Goal: Task Accomplishment & Management: Use online tool/utility

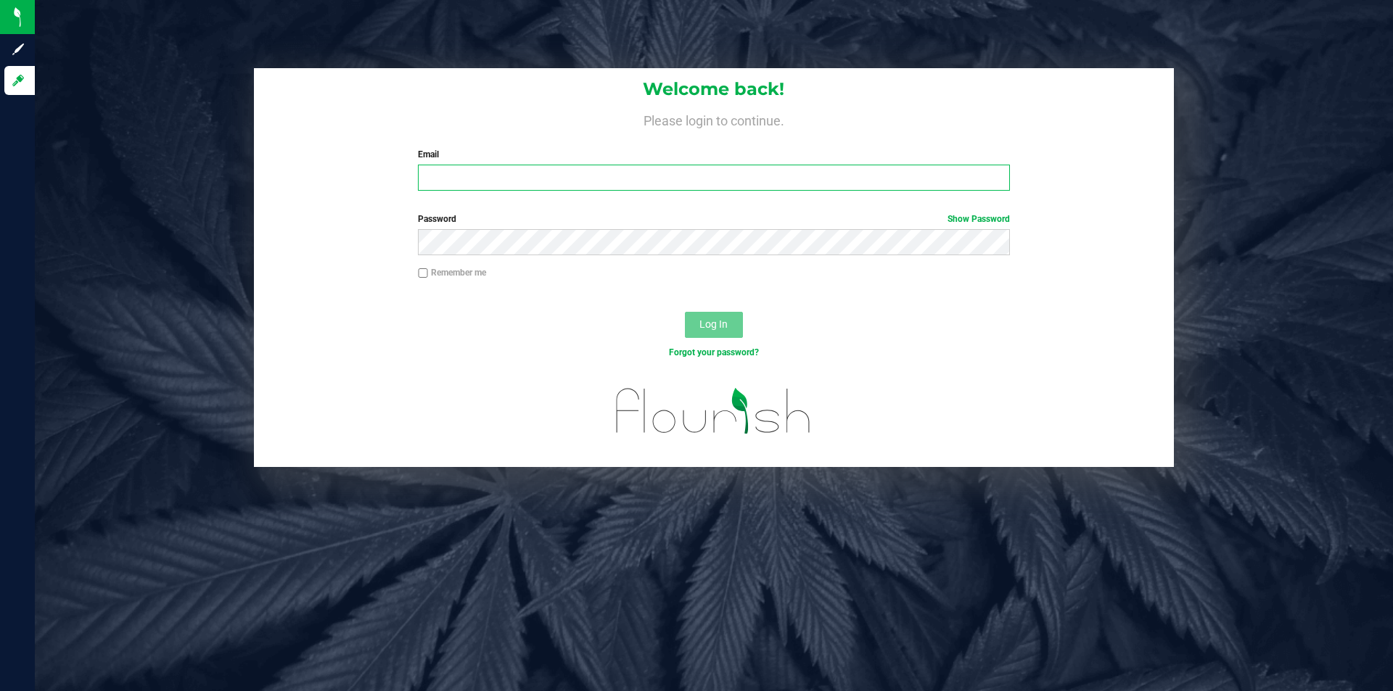
click at [530, 179] on input "Email" at bounding box center [713, 178] width 591 height 26
type input "[EMAIL_ADDRESS][DOMAIN_NAME]"
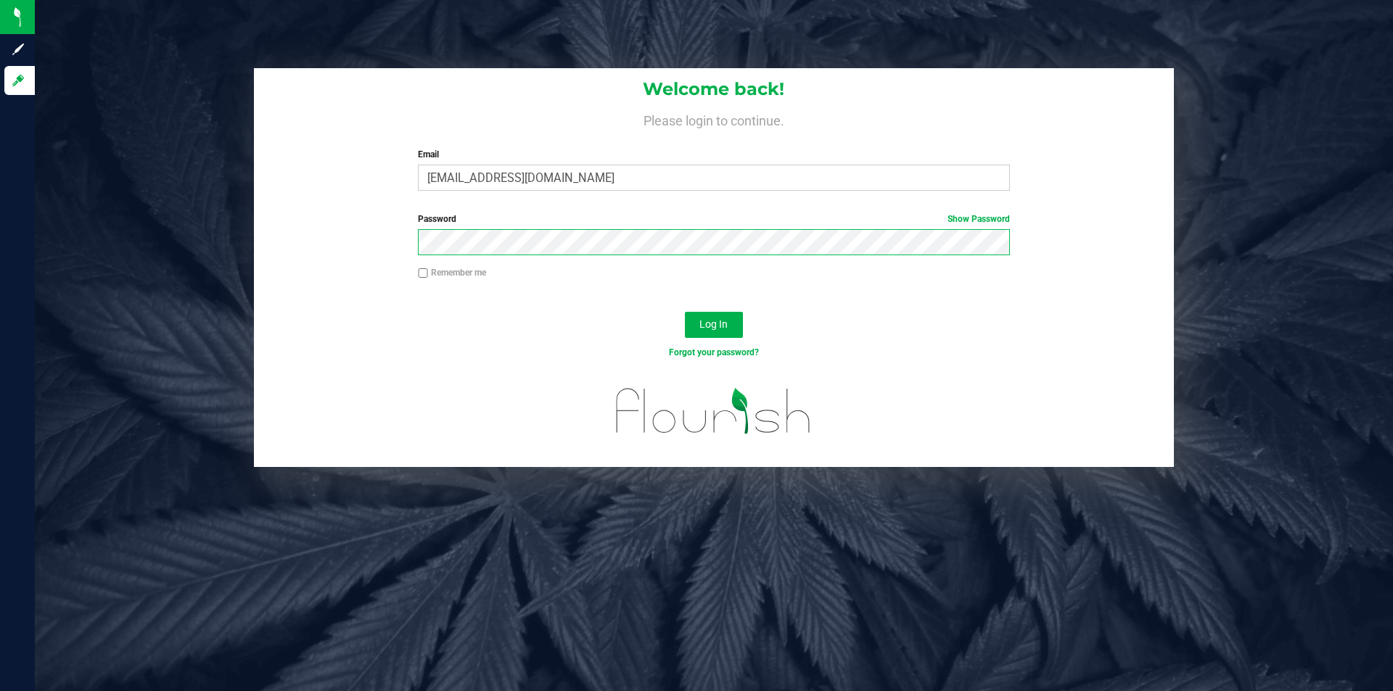
click at [685, 312] on button "Log In" at bounding box center [714, 325] width 58 height 26
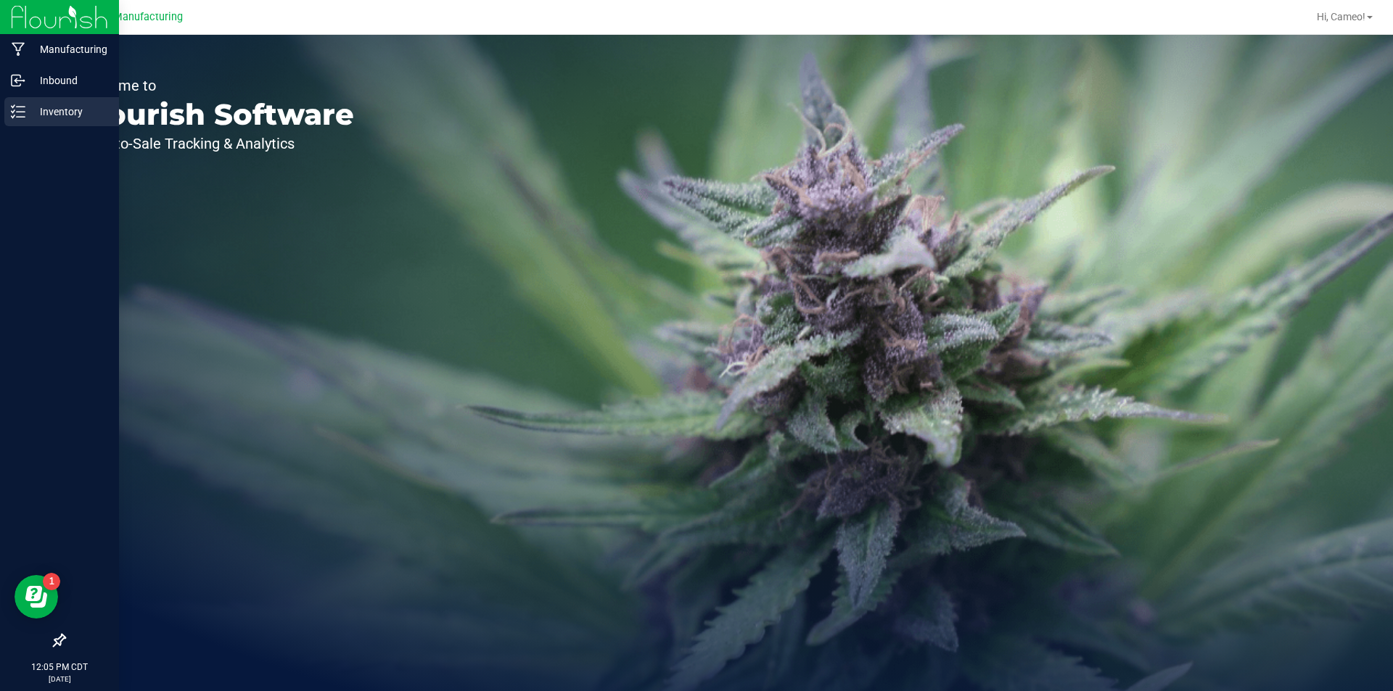
click at [24, 104] on div "Inventory" at bounding box center [61, 111] width 115 height 29
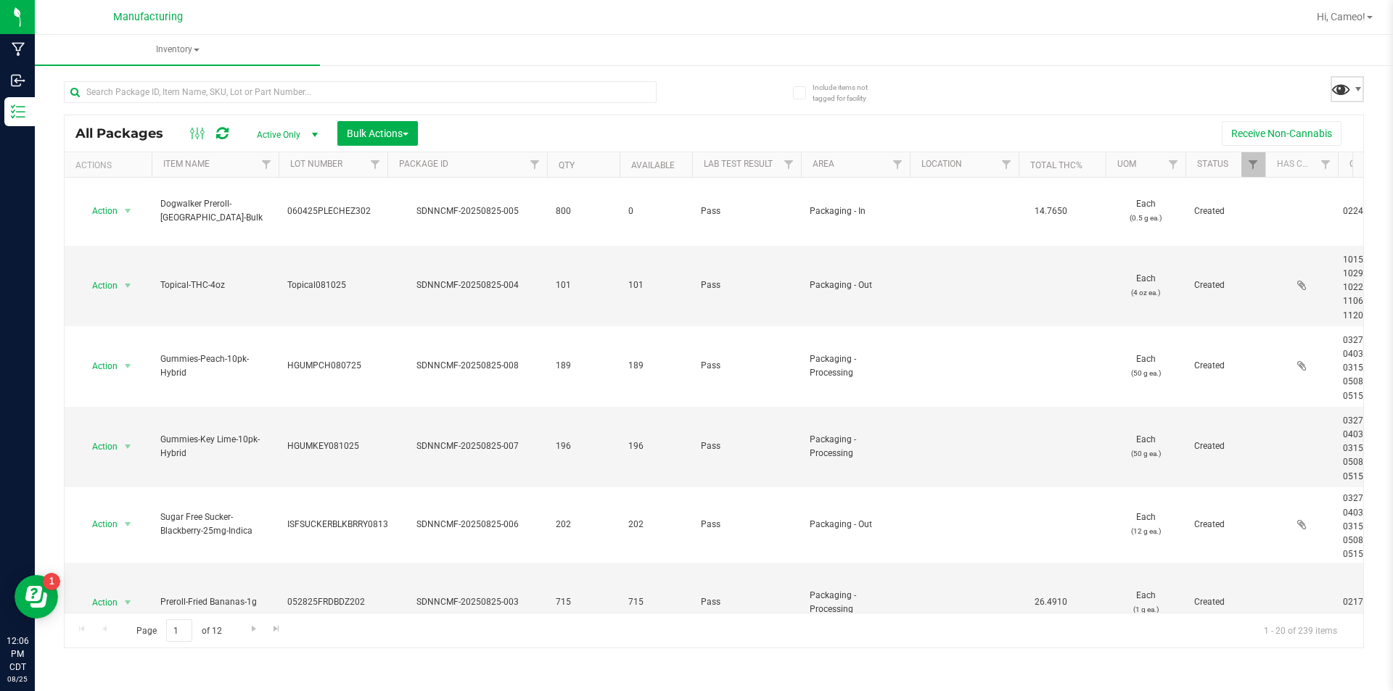
click at [1349, 88] on span at bounding box center [1341, 88] width 21 height 21
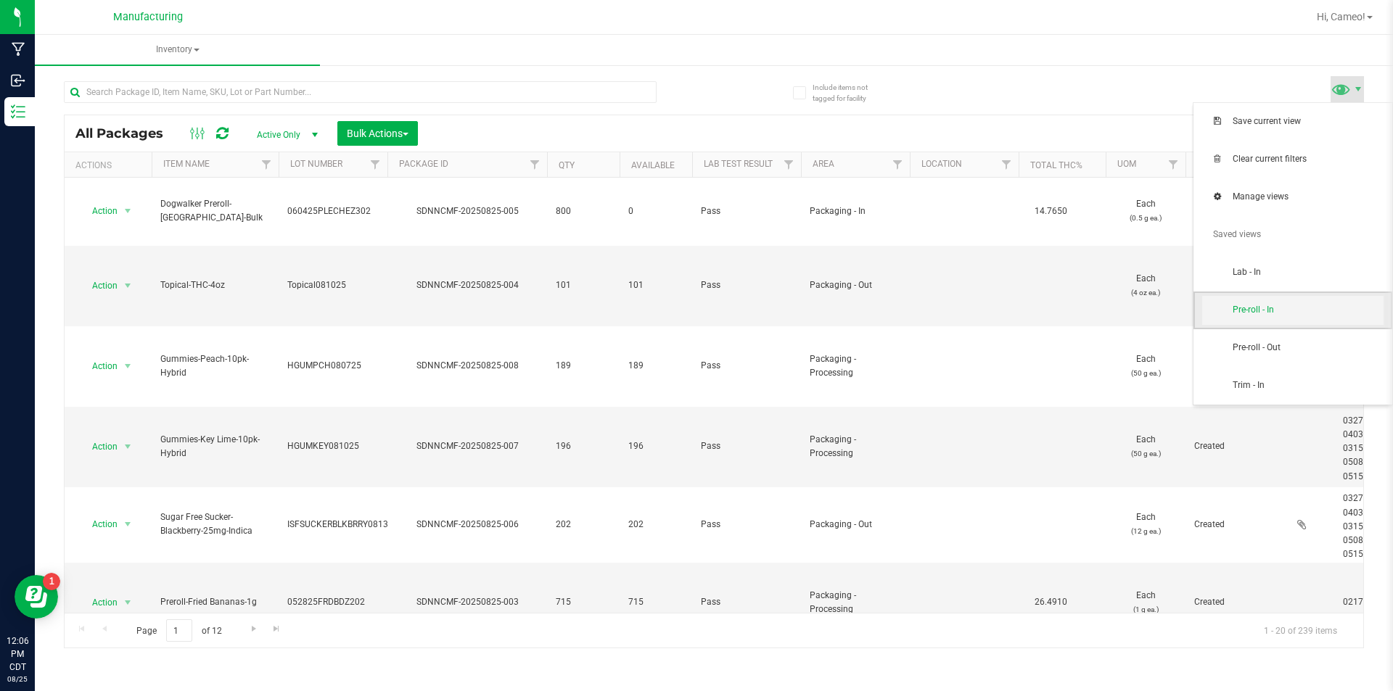
click at [1286, 317] on span "Pre-roll - In" at bounding box center [1292, 310] width 181 height 29
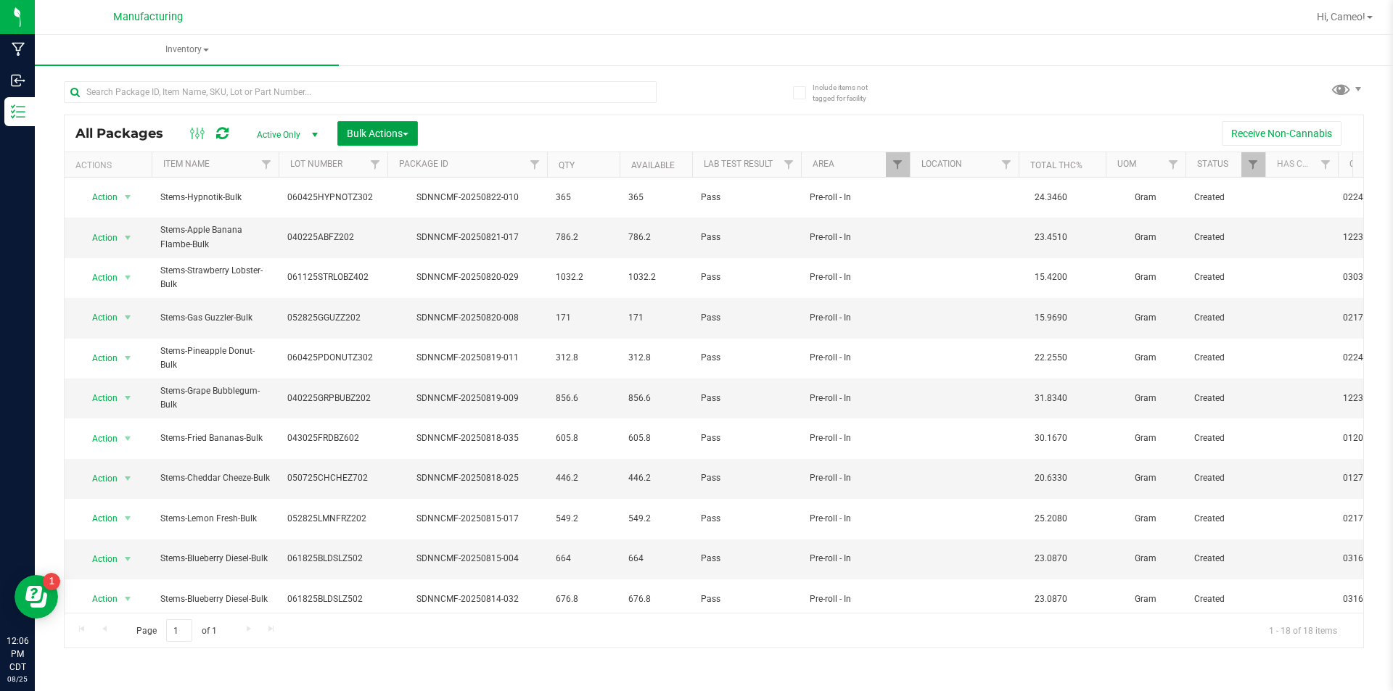
click at [361, 128] on span "Bulk Actions" at bounding box center [378, 134] width 62 height 12
click at [369, 163] on span "Add to manufacturing run" at bounding box center [401, 166] width 110 height 12
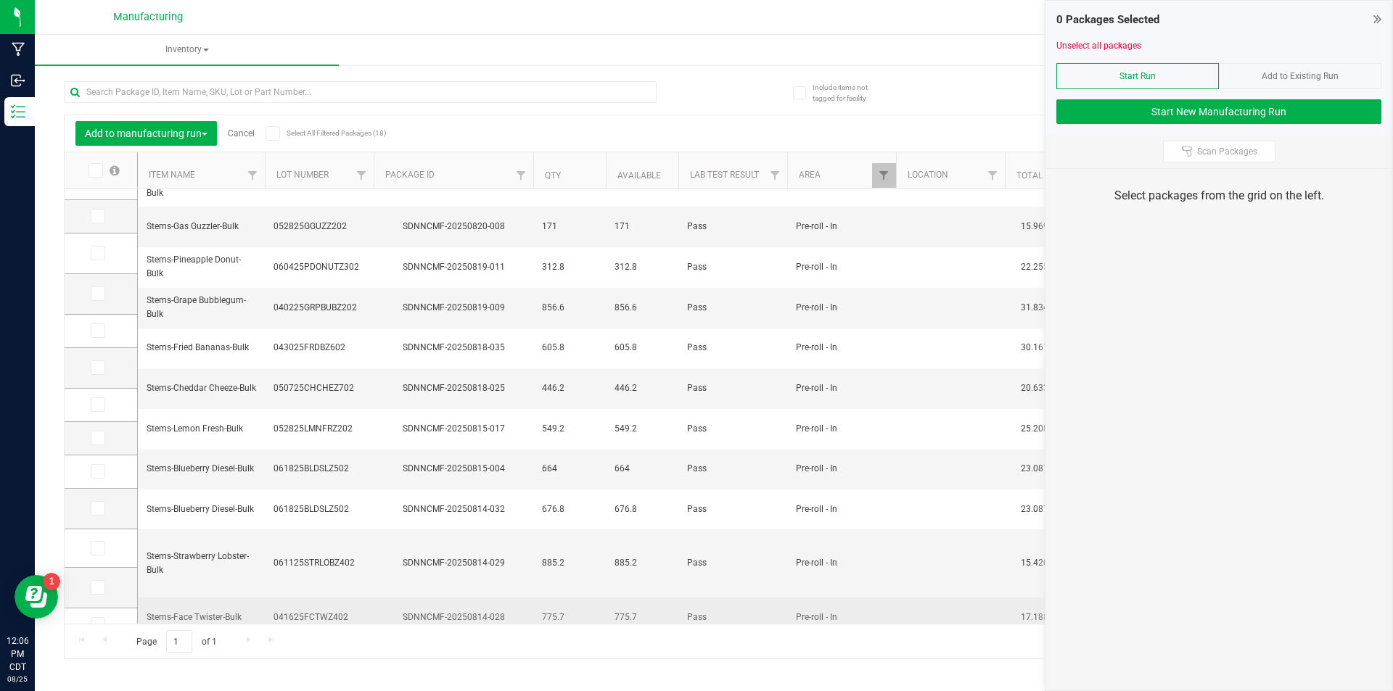
scroll to position [235, 0]
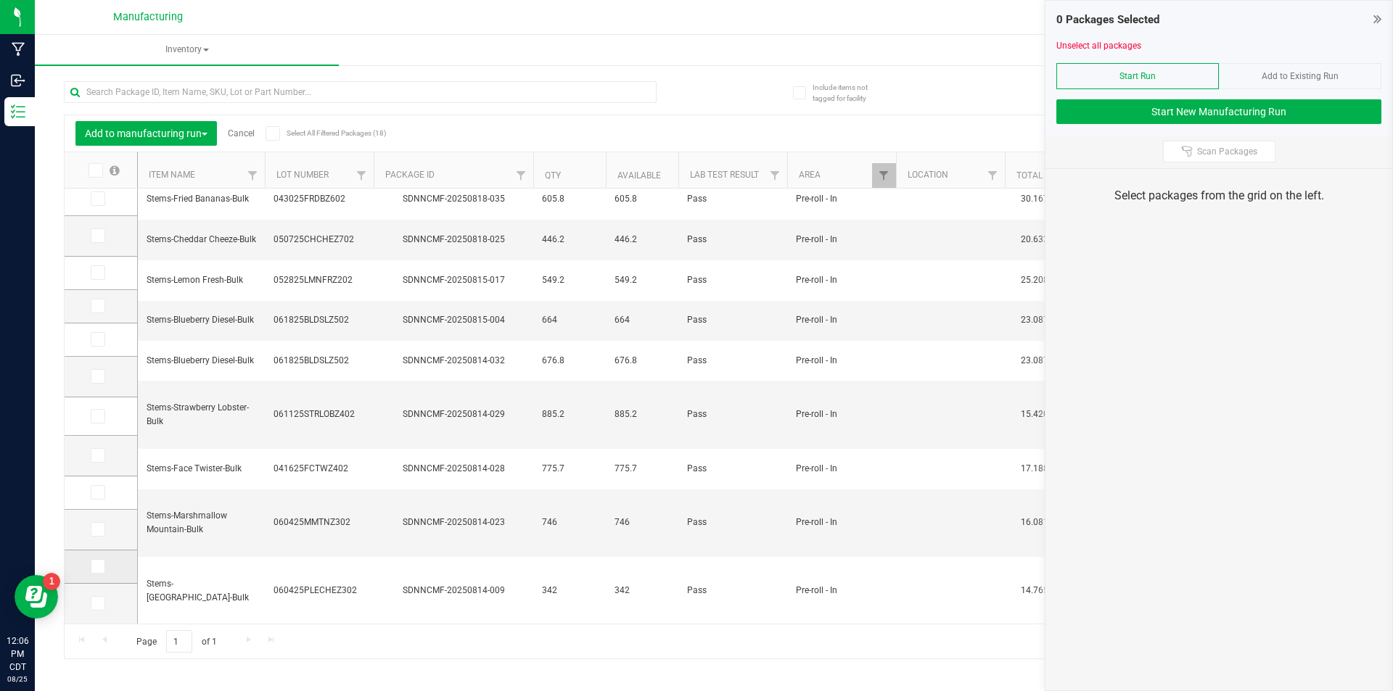
click at [98, 567] on icon at bounding box center [96, 567] width 9 height 0
click at [0, 0] on input "checkbox" at bounding box center [0, 0] width 0 height 0
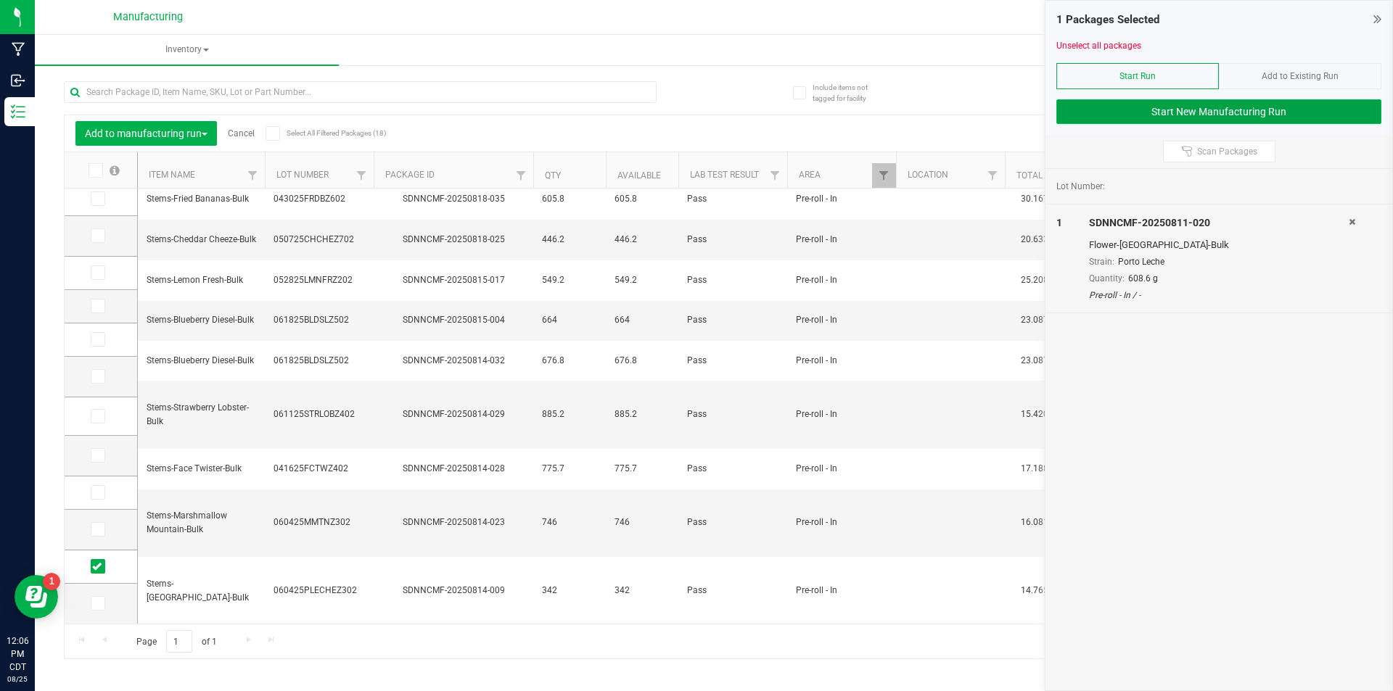
click at [1226, 104] on button "Start New Manufacturing Run" at bounding box center [1218, 111] width 325 height 25
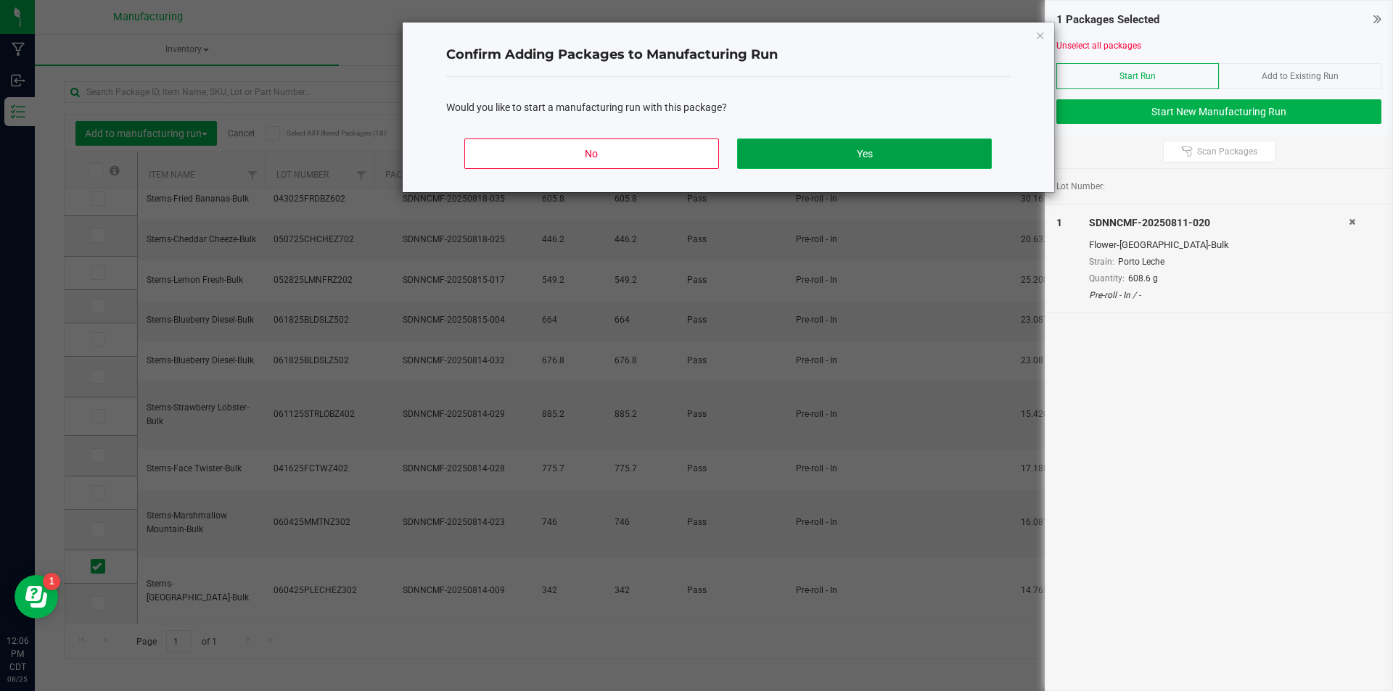
click at [848, 154] on button "Yes" at bounding box center [864, 154] width 254 height 30
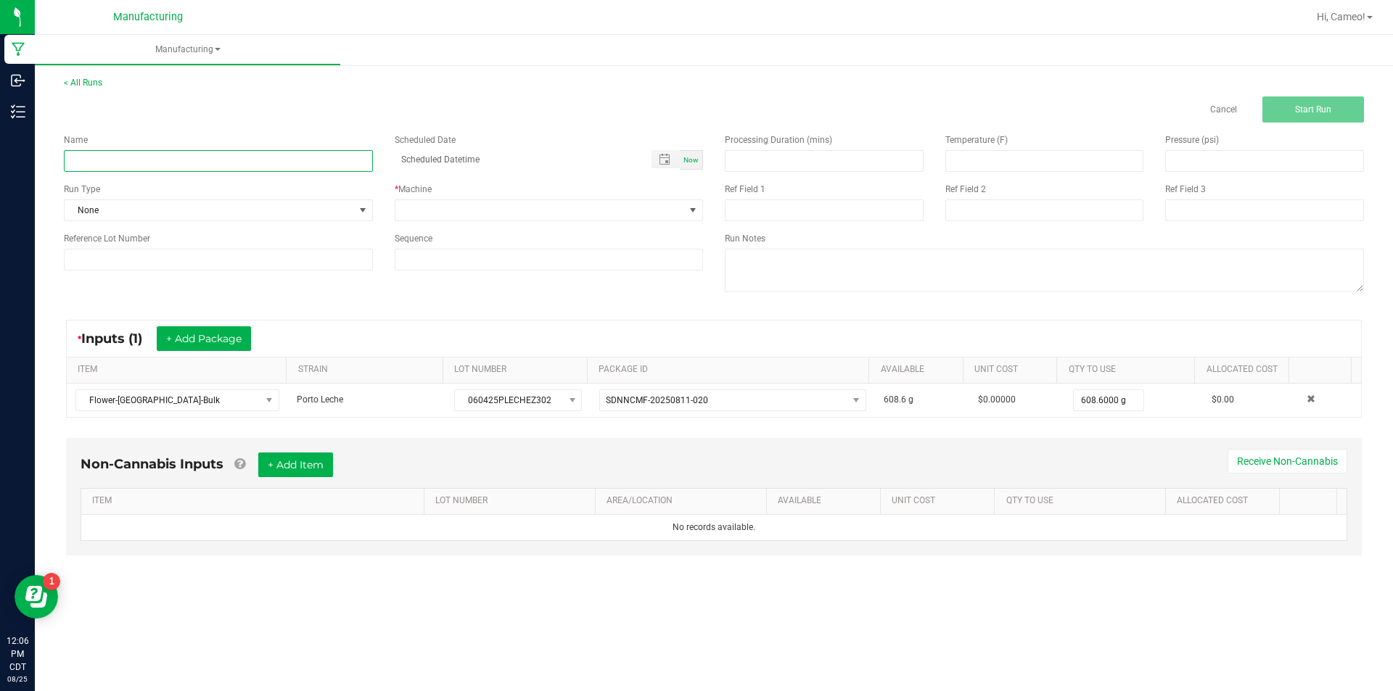
click at [222, 157] on input at bounding box center [218, 161] width 309 height 22
type input "082525 - [GEOGRAPHIC_DATA]"
click at [691, 163] on span "Now" at bounding box center [690, 160] width 15 height 8
type input "[DATE] 12:06 PM"
click at [663, 215] on span at bounding box center [540, 210] width 290 height 20
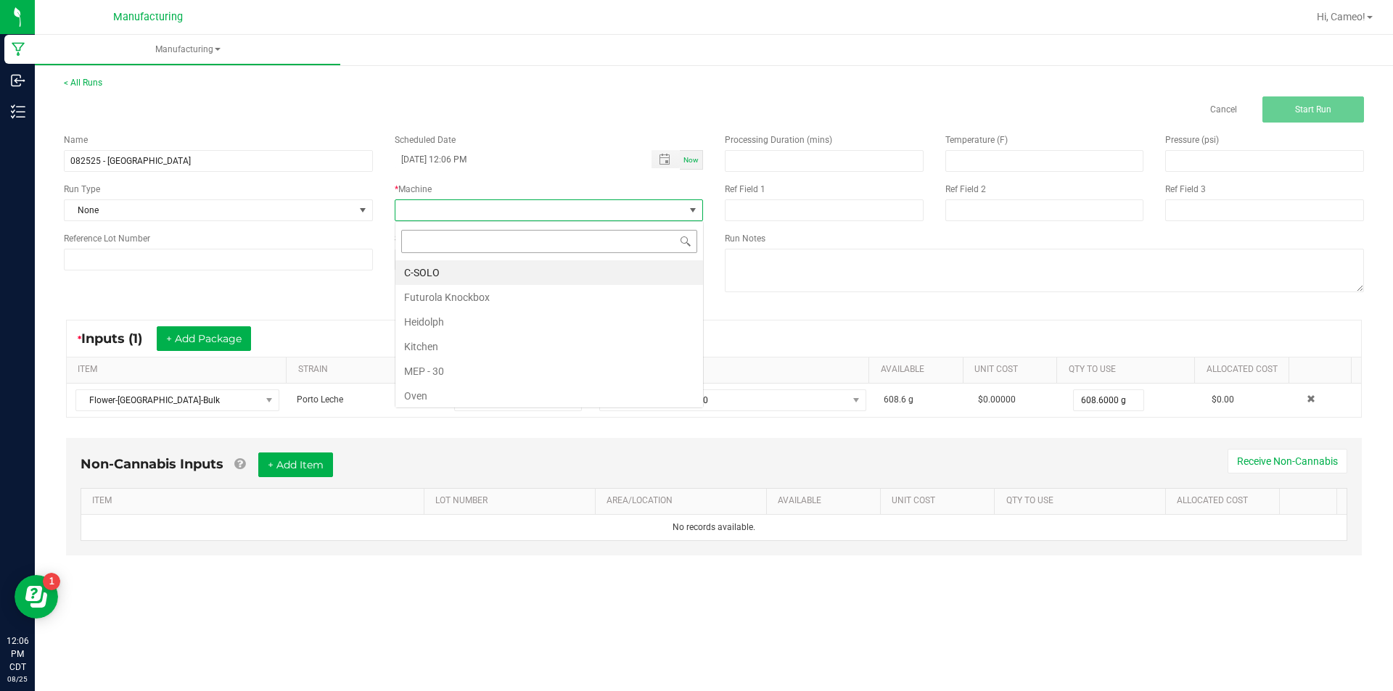
scroll to position [22, 308]
drag, startPoint x: 474, startPoint y: 292, endPoint x: 466, endPoint y: 294, distance: 8.1
click at [473, 293] on li "Futurola Knockbox" at bounding box center [549, 297] width 308 height 25
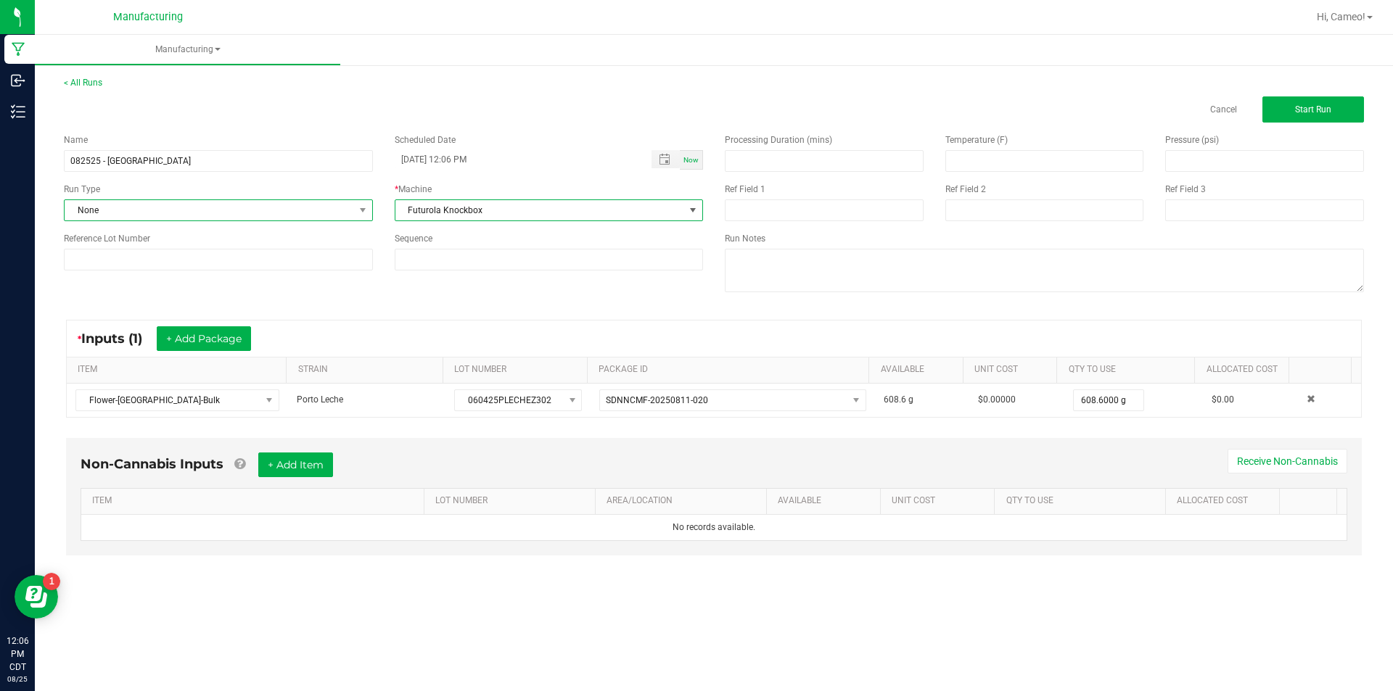
click at [239, 208] on span "None" at bounding box center [210, 210] width 290 height 20
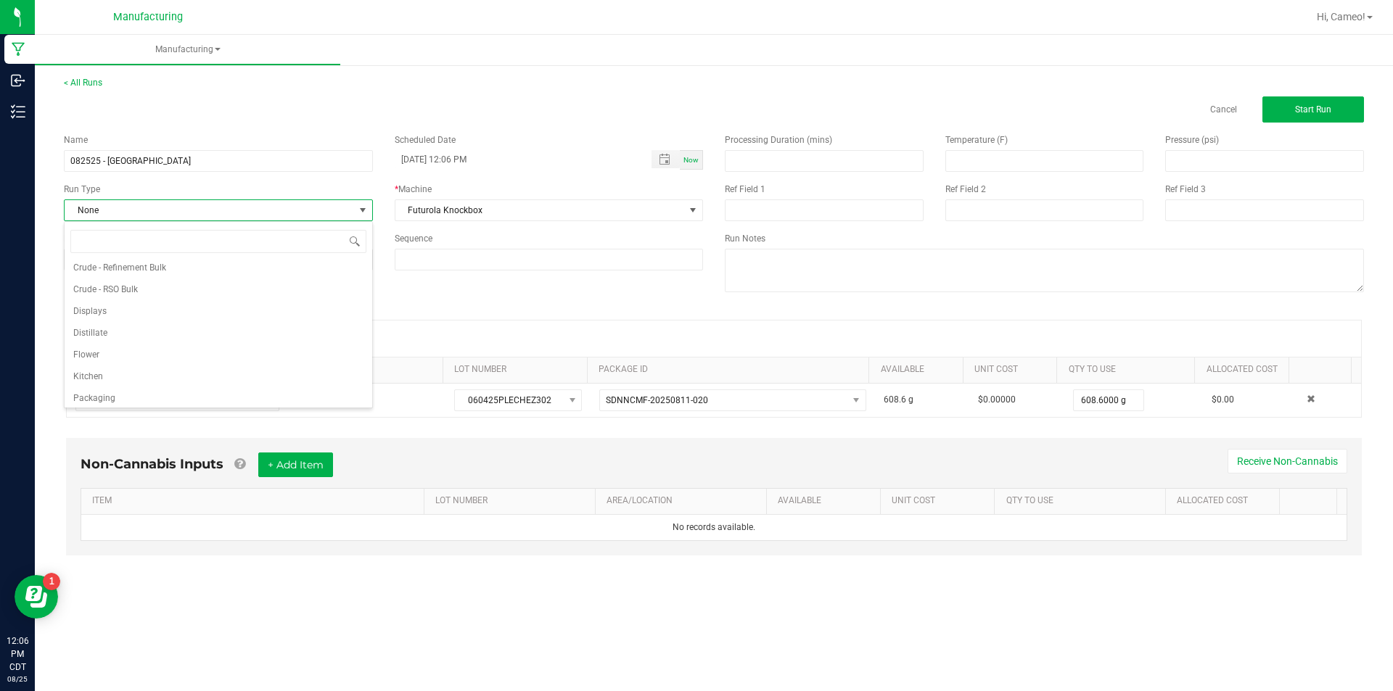
scroll to position [73, 0]
click at [134, 392] on li "Pre-roll" at bounding box center [219, 395] width 308 height 22
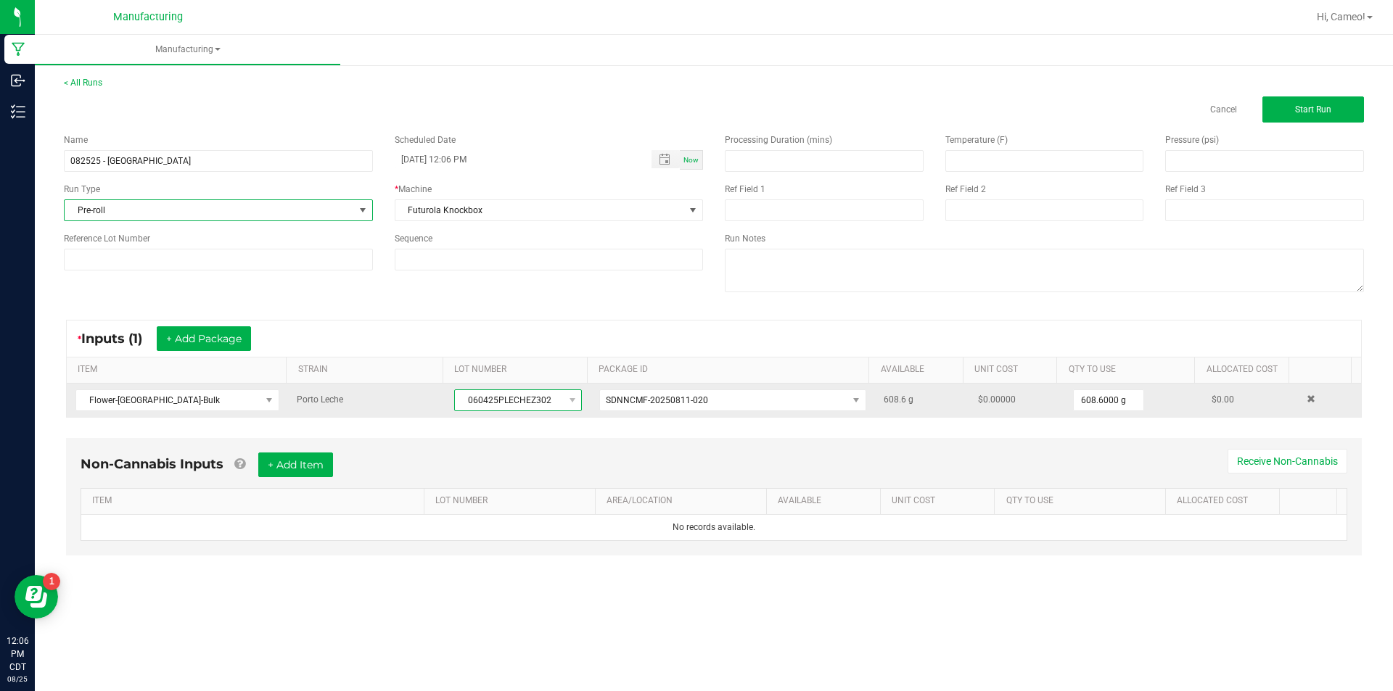
click at [495, 403] on span "060425PLECHEZ302" at bounding box center [509, 400] width 108 height 20
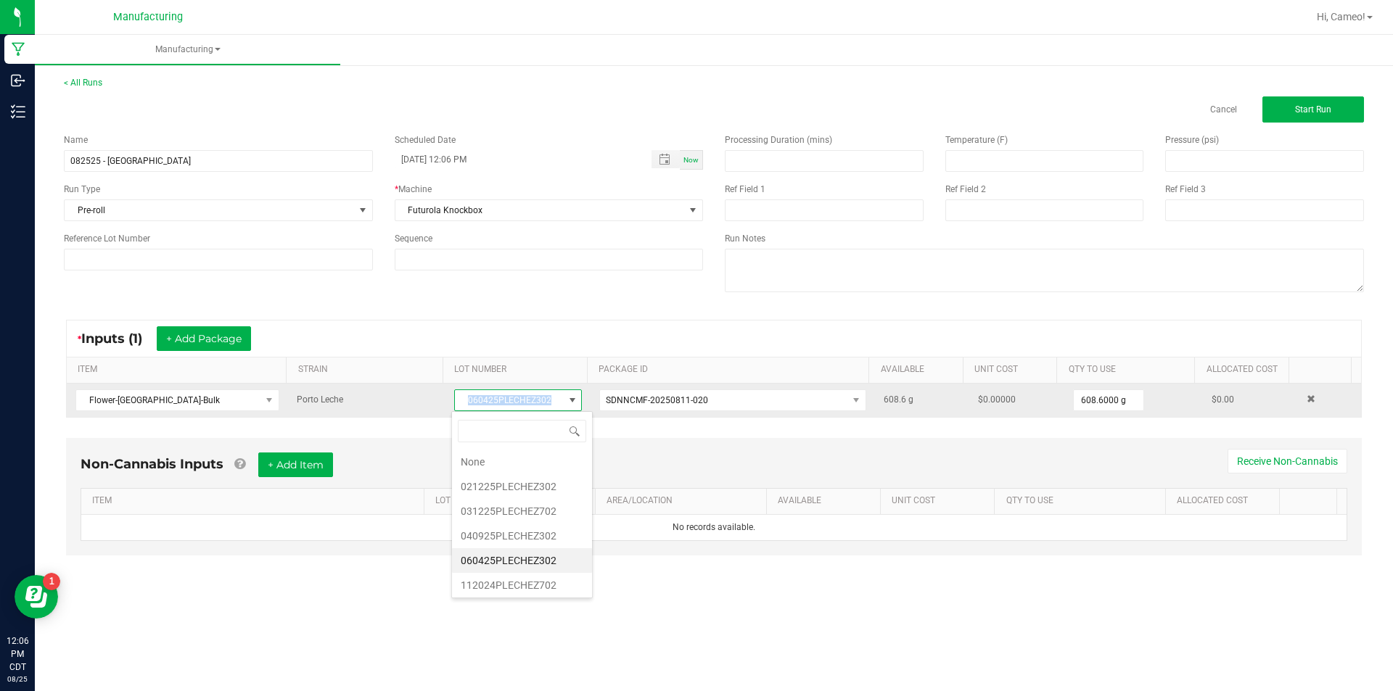
click at [495, 403] on span "060425PLECHEZ302" at bounding box center [509, 400] width 108 height 20
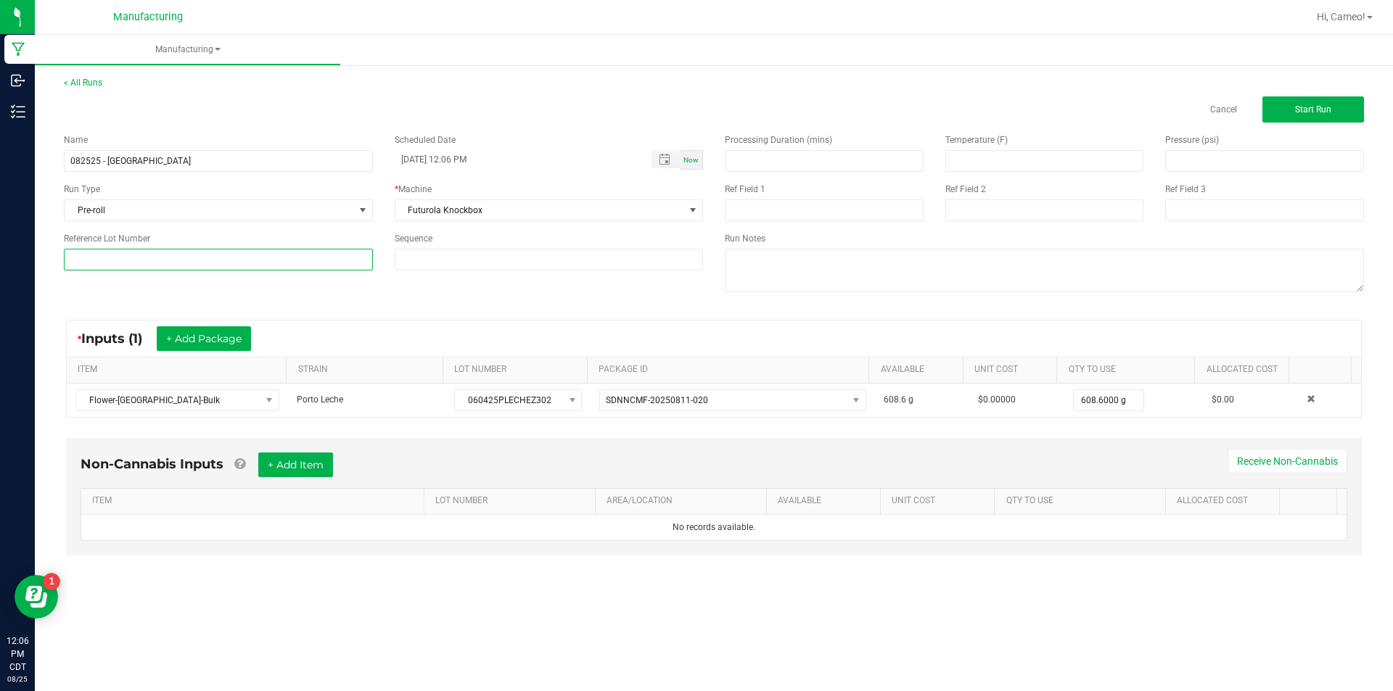
click at [239, 266] on input at bounding box center [218, 260] width 309 height 22
paste input "060425PLECHEZ302"
type input "060425PLECHEZ302"
click at [1344, 114] on button "Start Run" at bounding box center [1314, 110] width 102 height 26
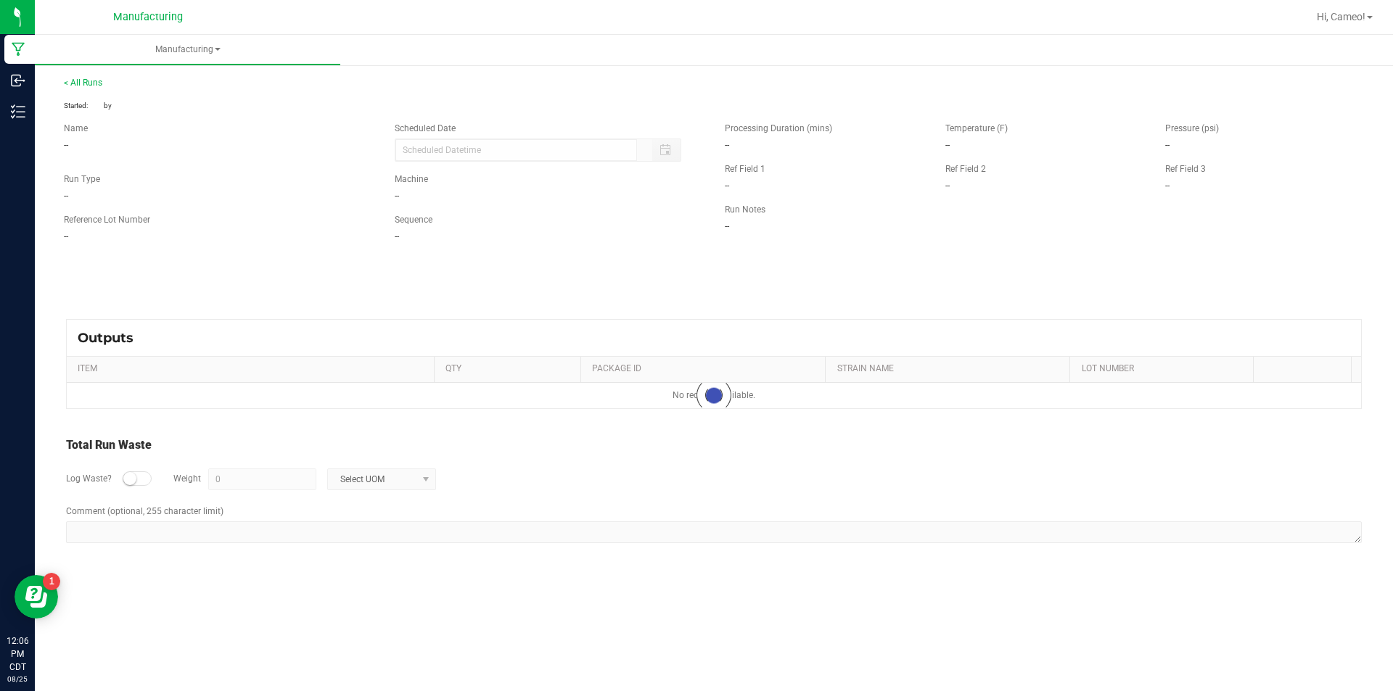
type input "[DATE] 12:06 PM"
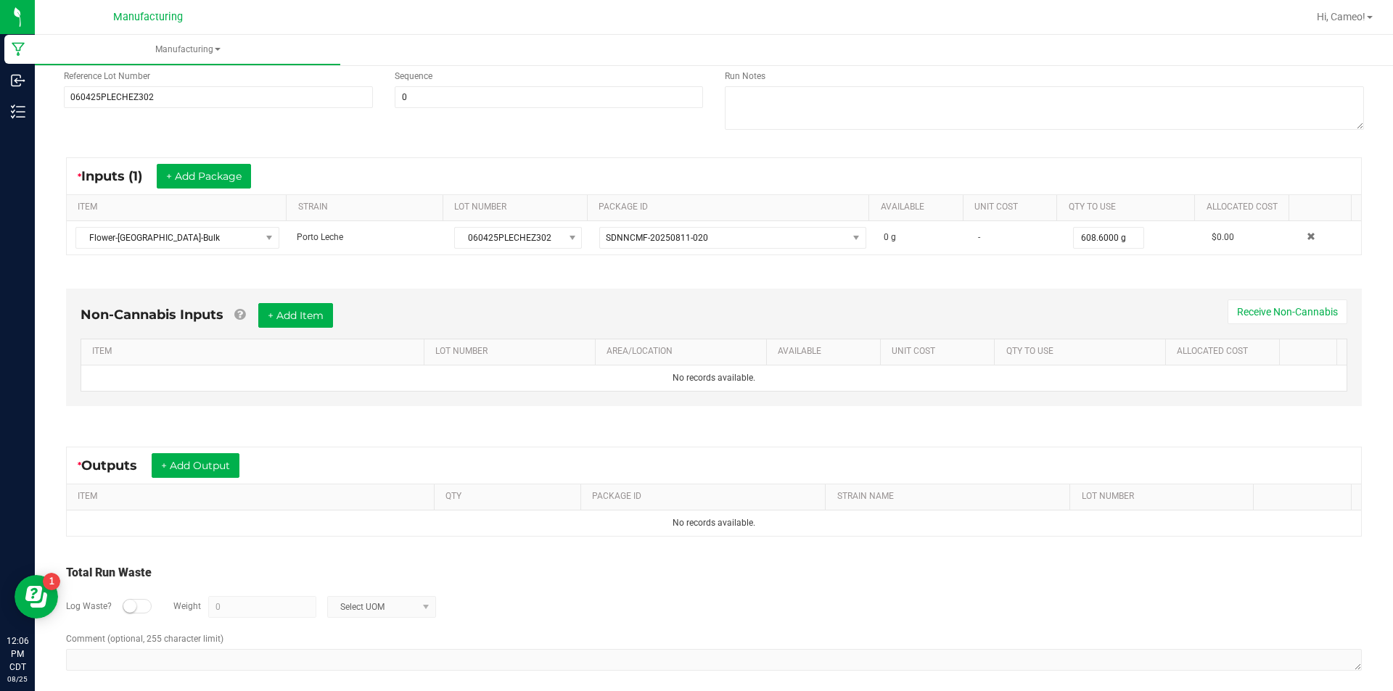
scroll to position [192, 0]
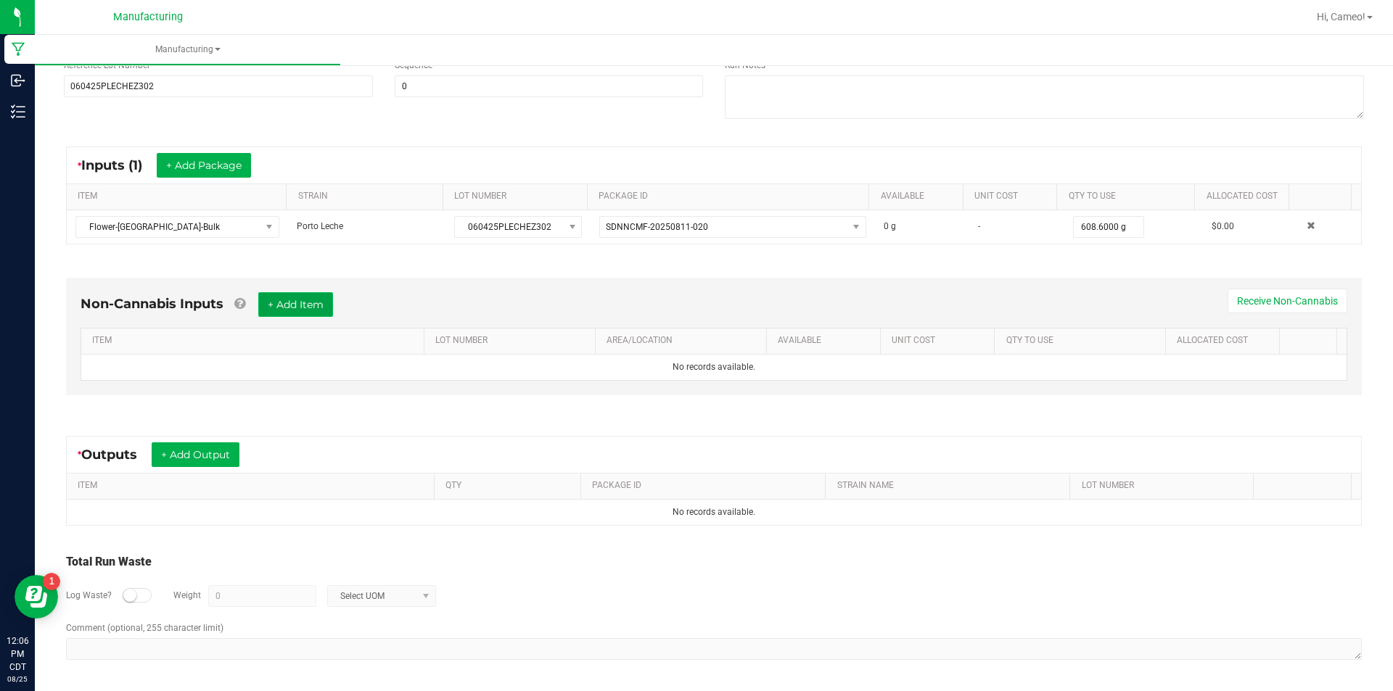
click at [296, 299] on button "+ Add Item" at bounding box center [295, 304] width 75 height 25
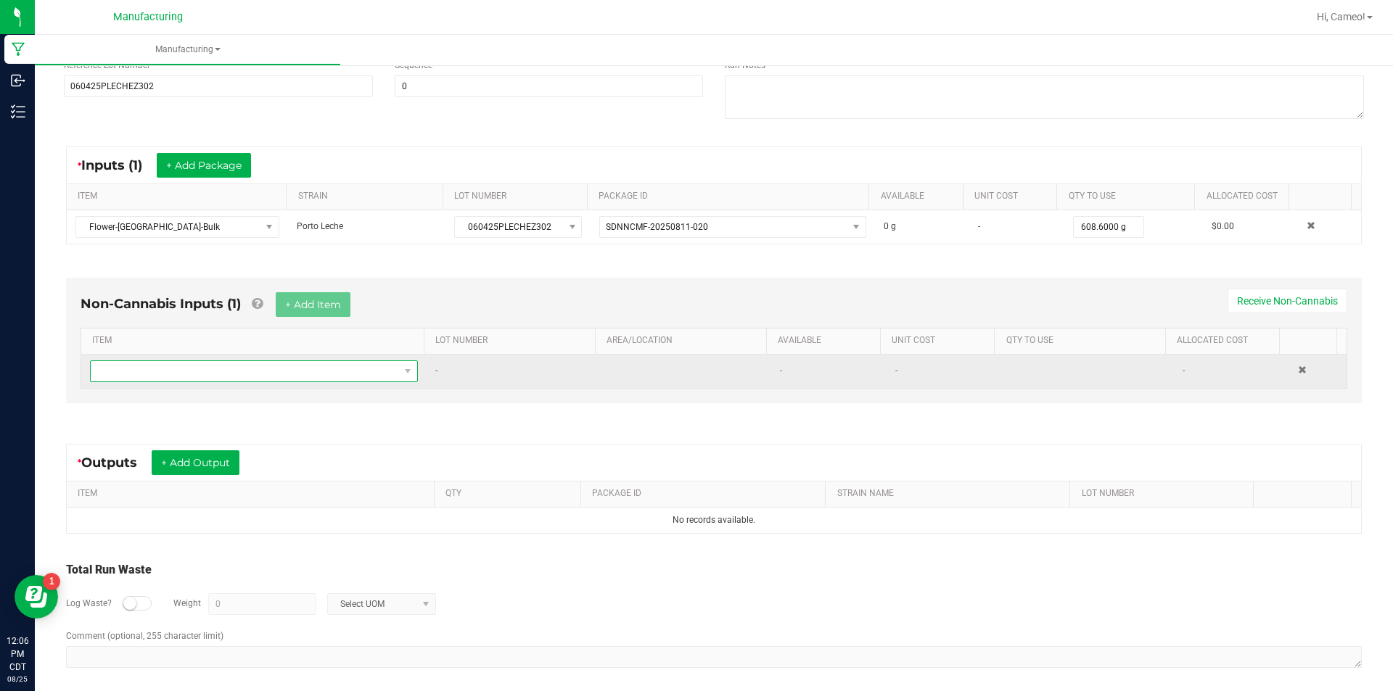
click at [258, 370] on span "NO DATA FOUND" at bounding box center [245, 371] width 308 height 20
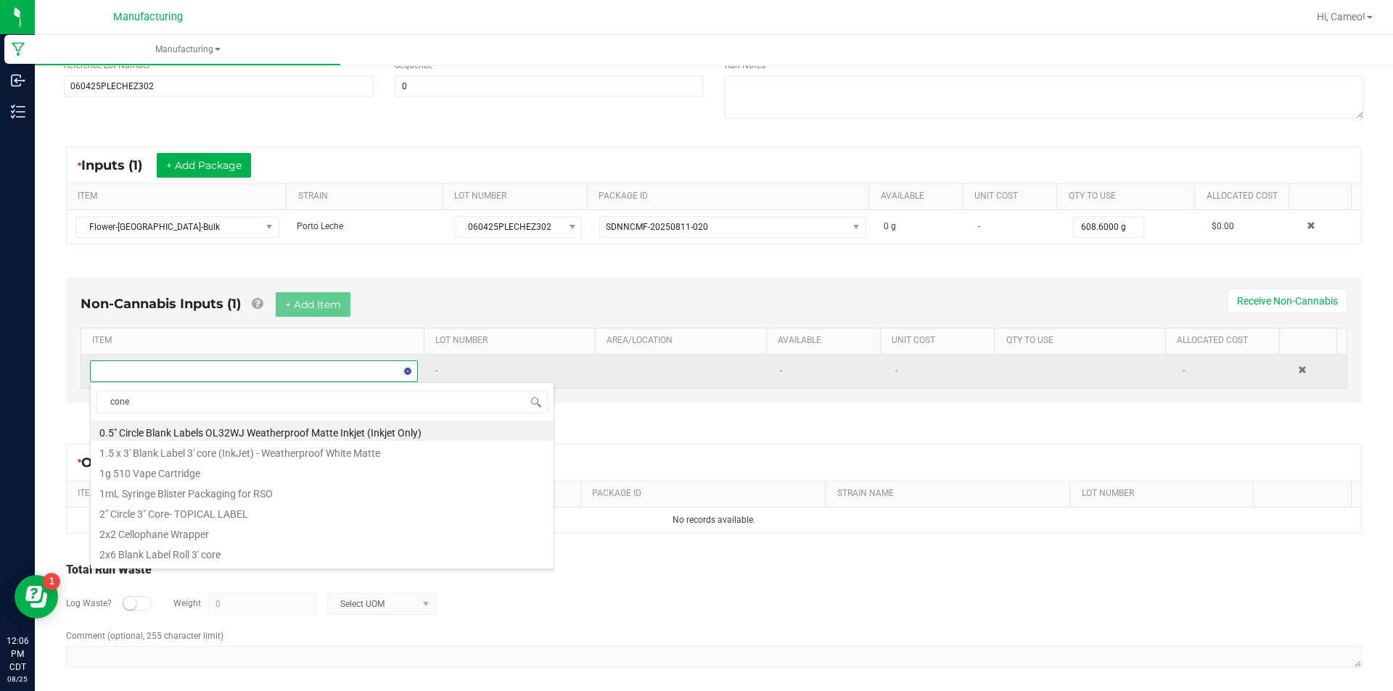
type input "cones"
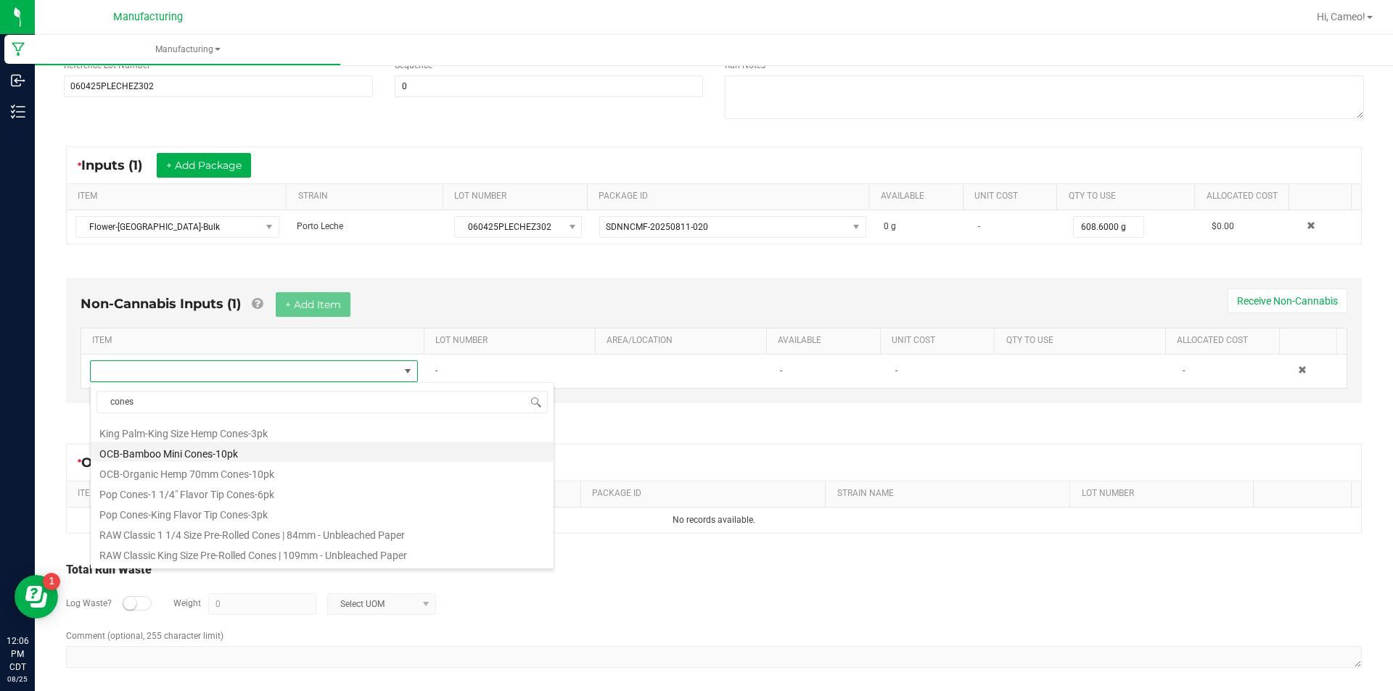
scroll to position [653, 0]
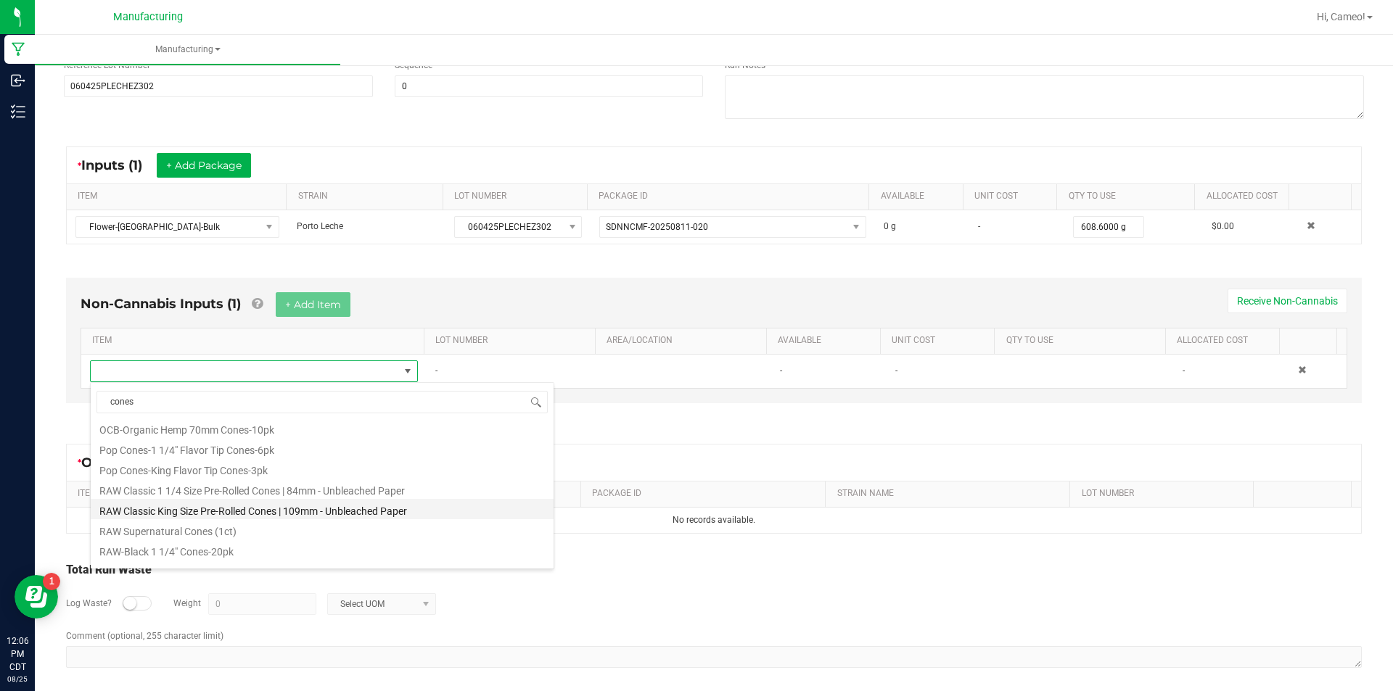
click at [276, 509] on li "RAW Classic King Size Pre-Rolled Cones | 109mm - Unbleached Paper" at bounding box center [322, 509] width 463 height 20
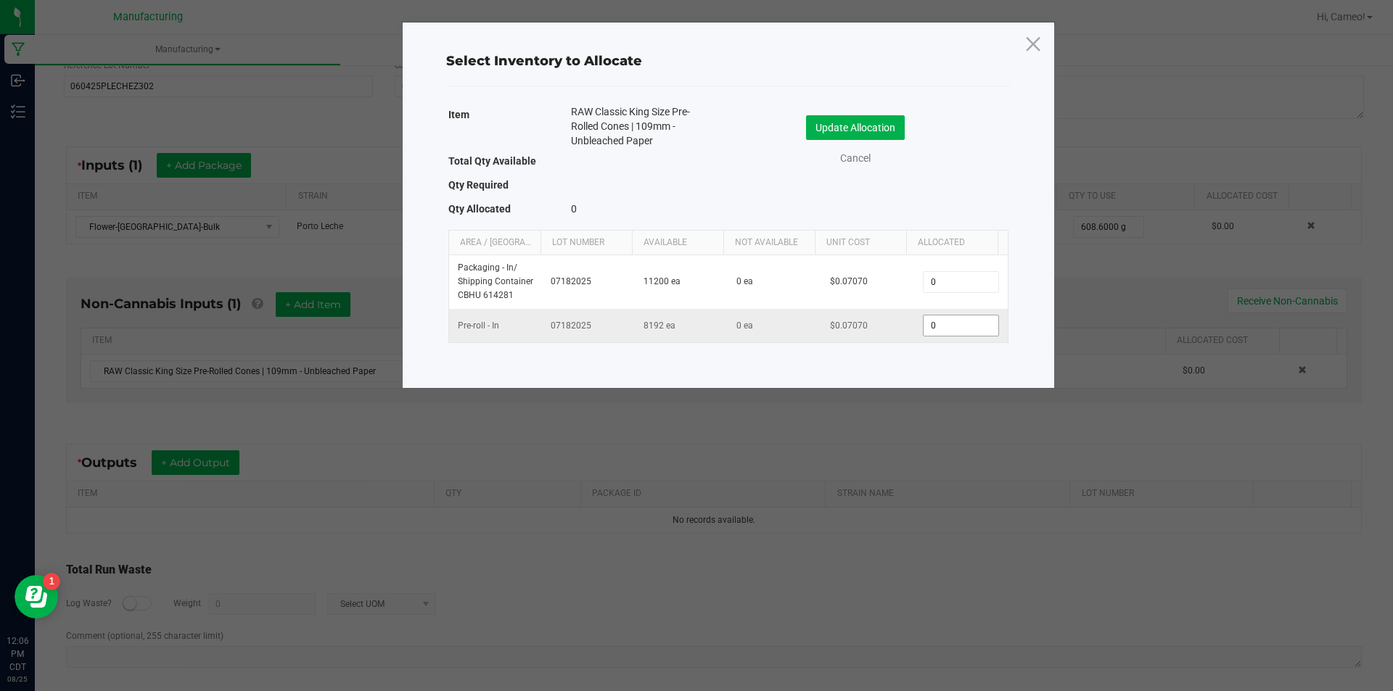
click at [953, 327] on input "0" at bounding box center [961, 326] width 74 height 20
type input "308"
click at [868, 120] on button "Update Allocation" at bounding box center [855, 127] width 99 height 25
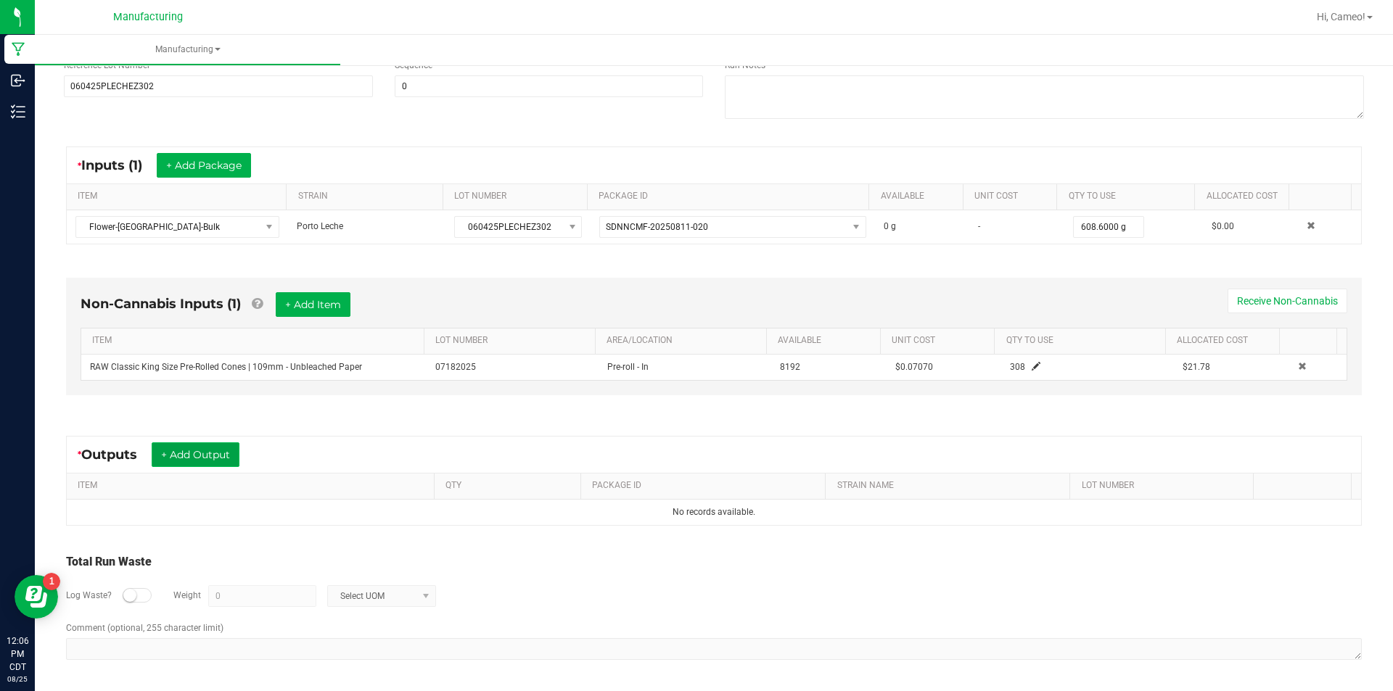
click at [210, 459] on button "+ Add Output" at bounding box center [196, 455] width 88 height 25
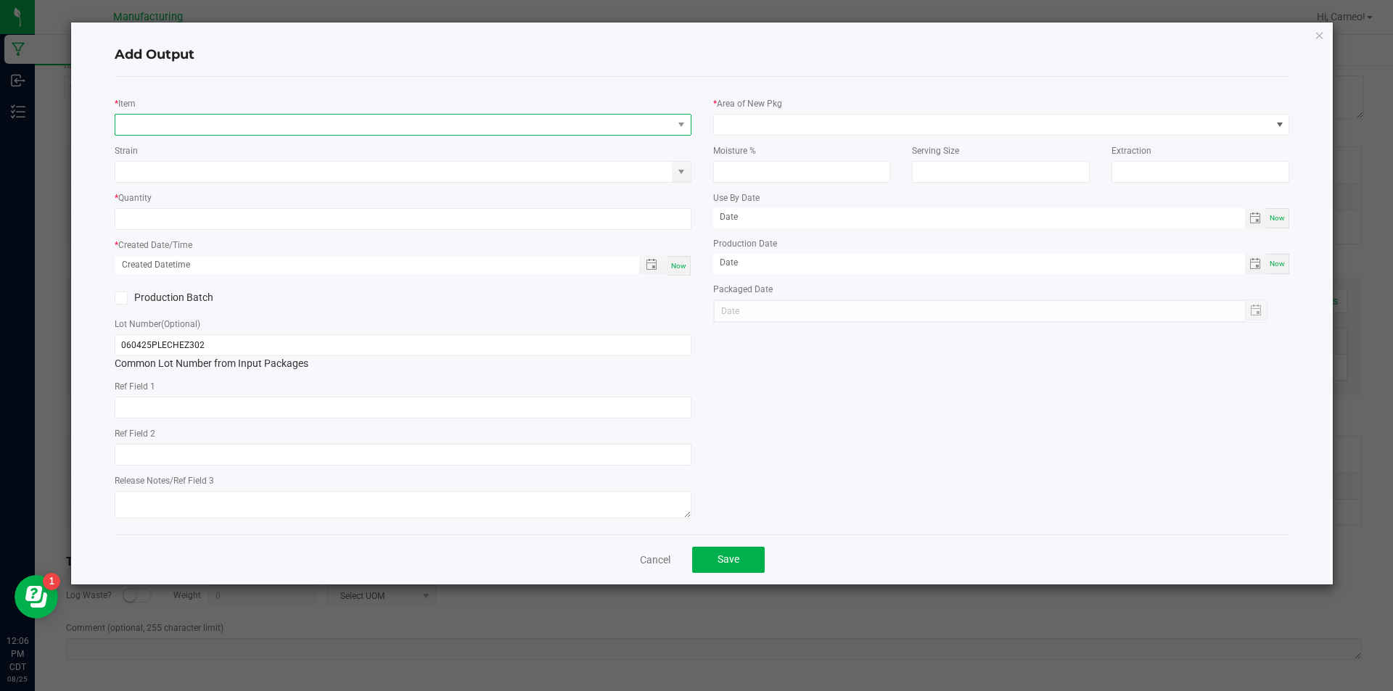
click at [374, 124] on span "NO DATA FOUND" at bounding box center [393, 125] width 557 height 20
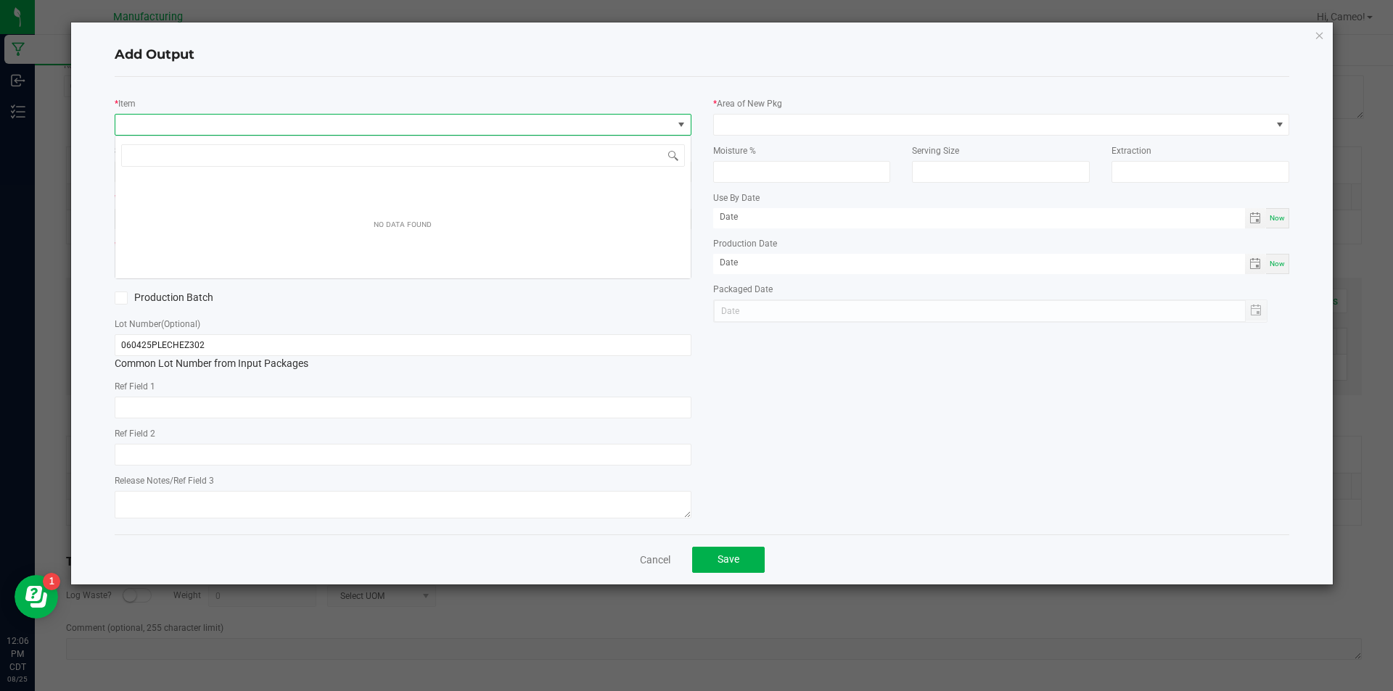
scroll to position [22, 577]
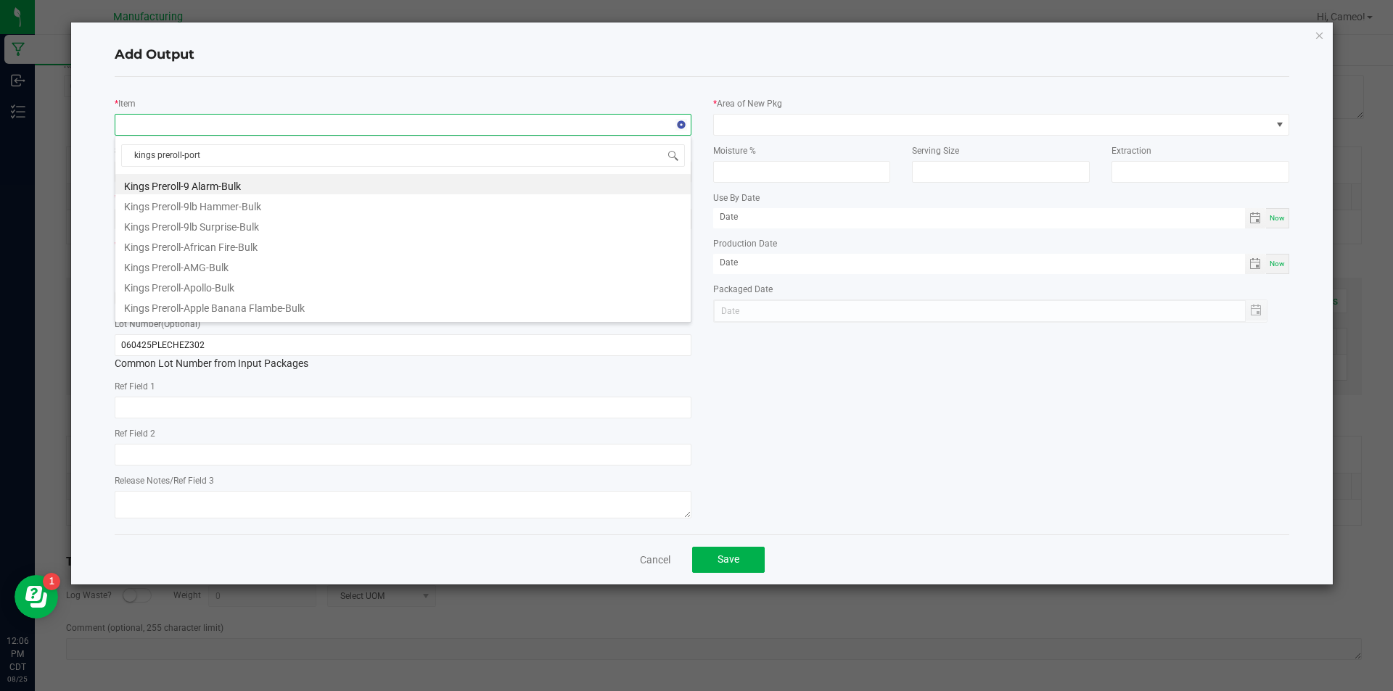
type input "kings preroll-[GEOGRAPHIC_DATA]"
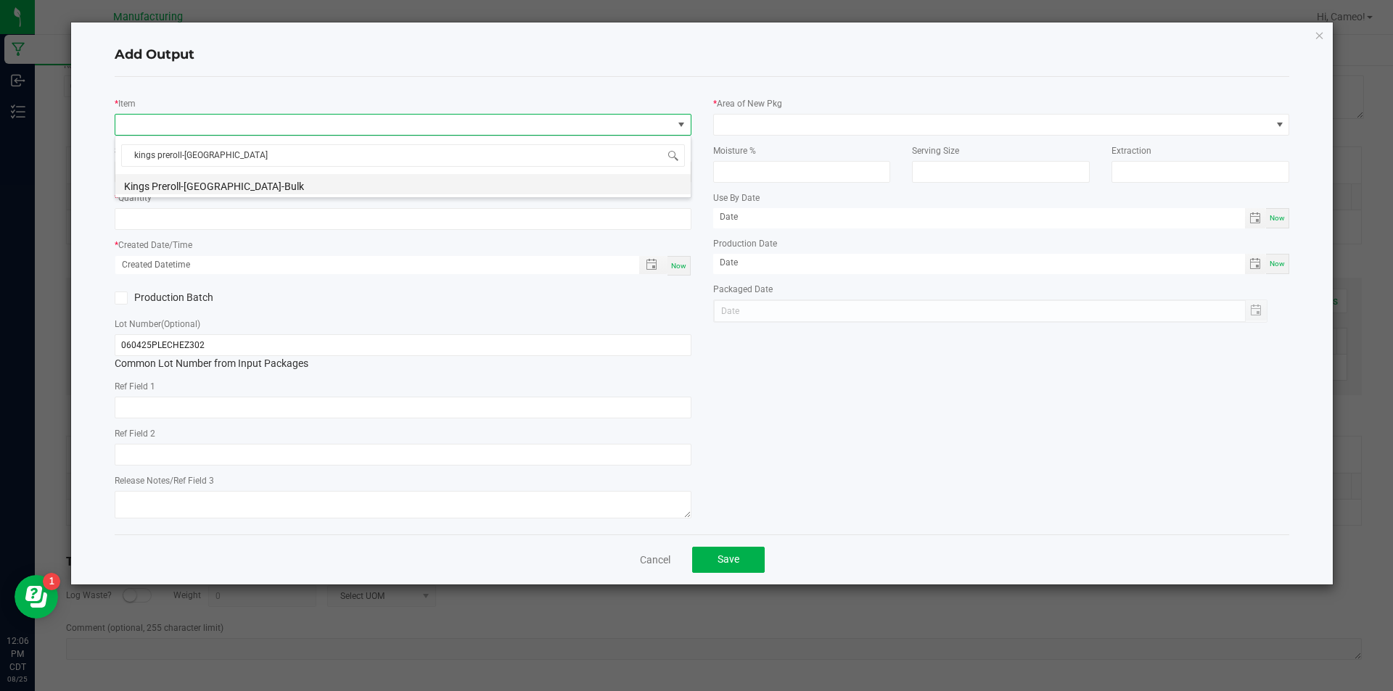
click at [323, 181] on li "Kings Preroll-[GEOGRAPHIC_DATA]-Bulk" at bounding box center [402, 184] width 575 height 20
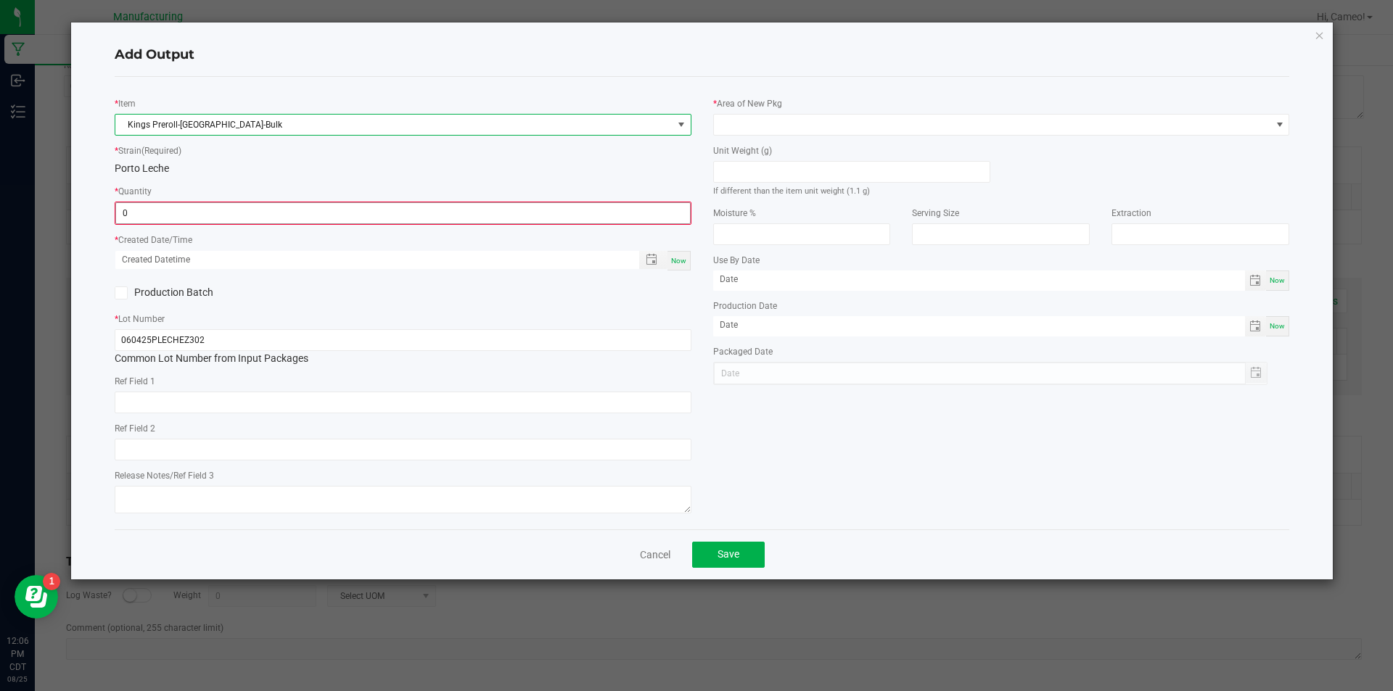
click at [312, 213] on input "0" at bounding box center [403, 213] width 574 height 20
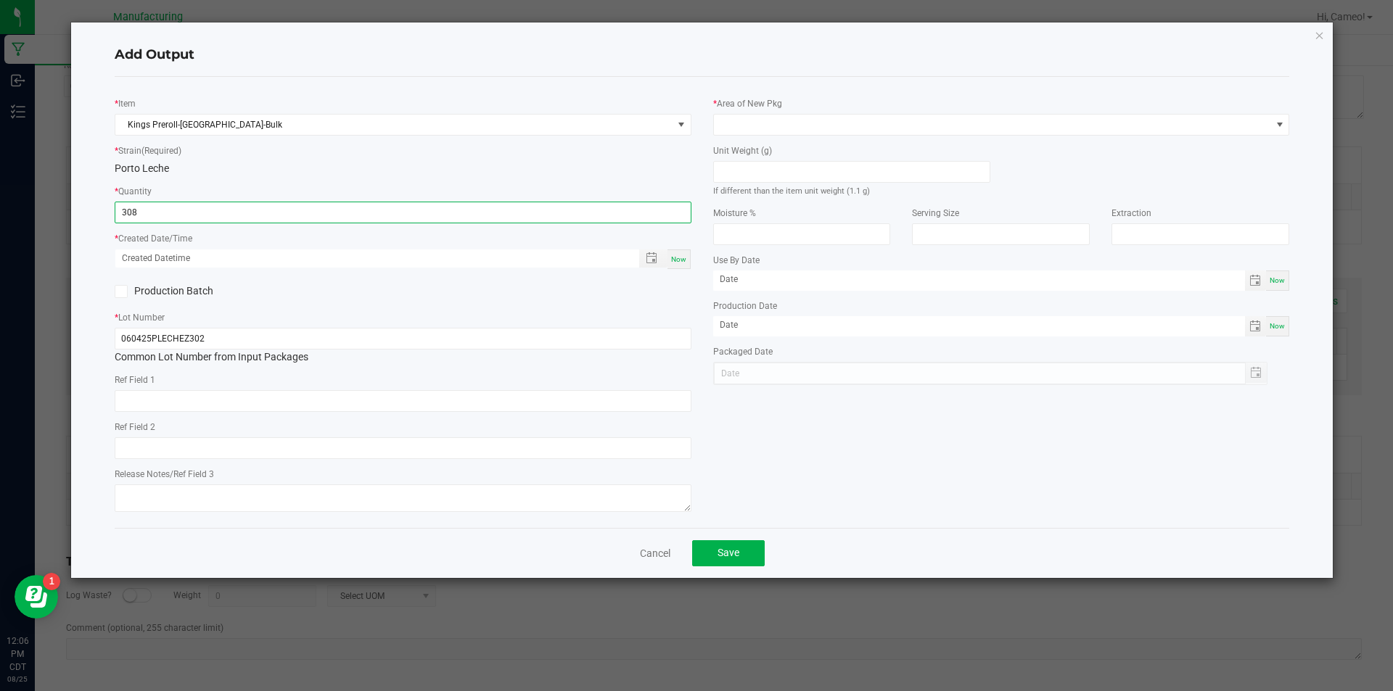
type input "308 ea"
click at [681, 255] on span "Now" at bounding box center [678, 259] width 15 height 8
type input "[DATE] 12:06 PM"
type input "[DATE]"
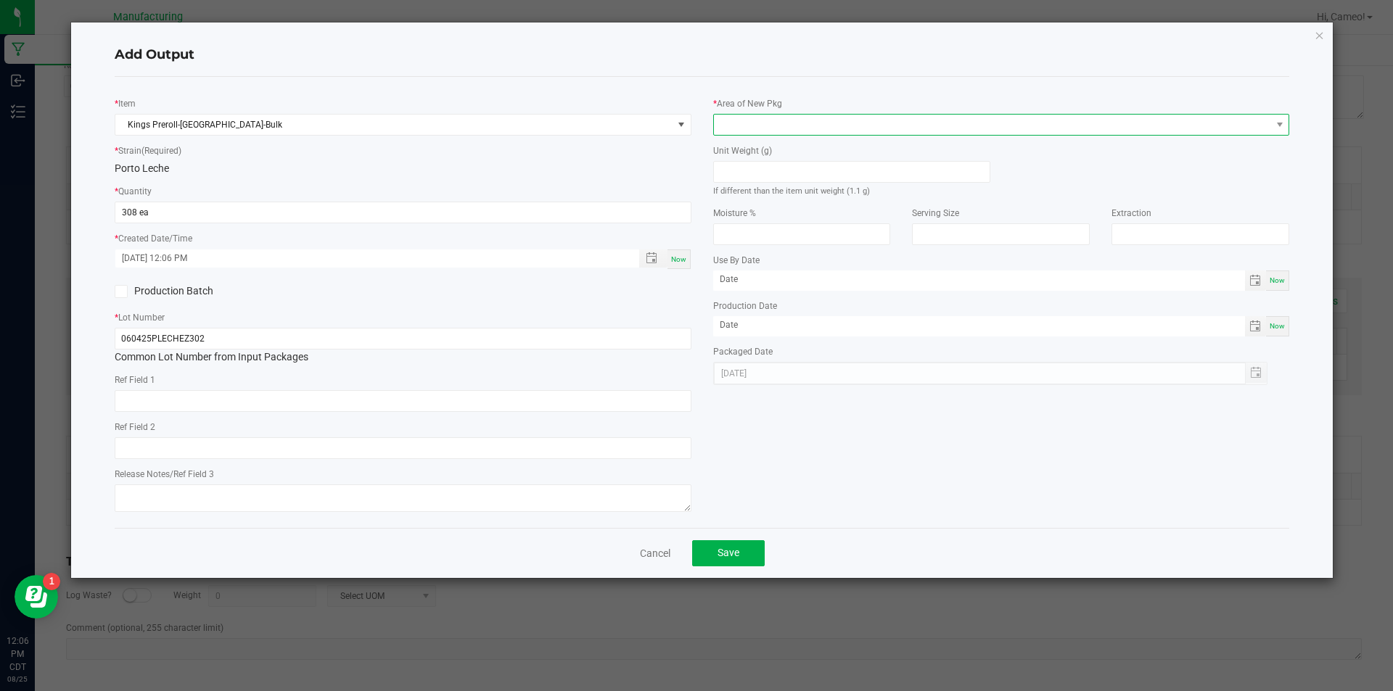
click at [832, 115] on span at bounding box center [992, 125] width 557 height 20
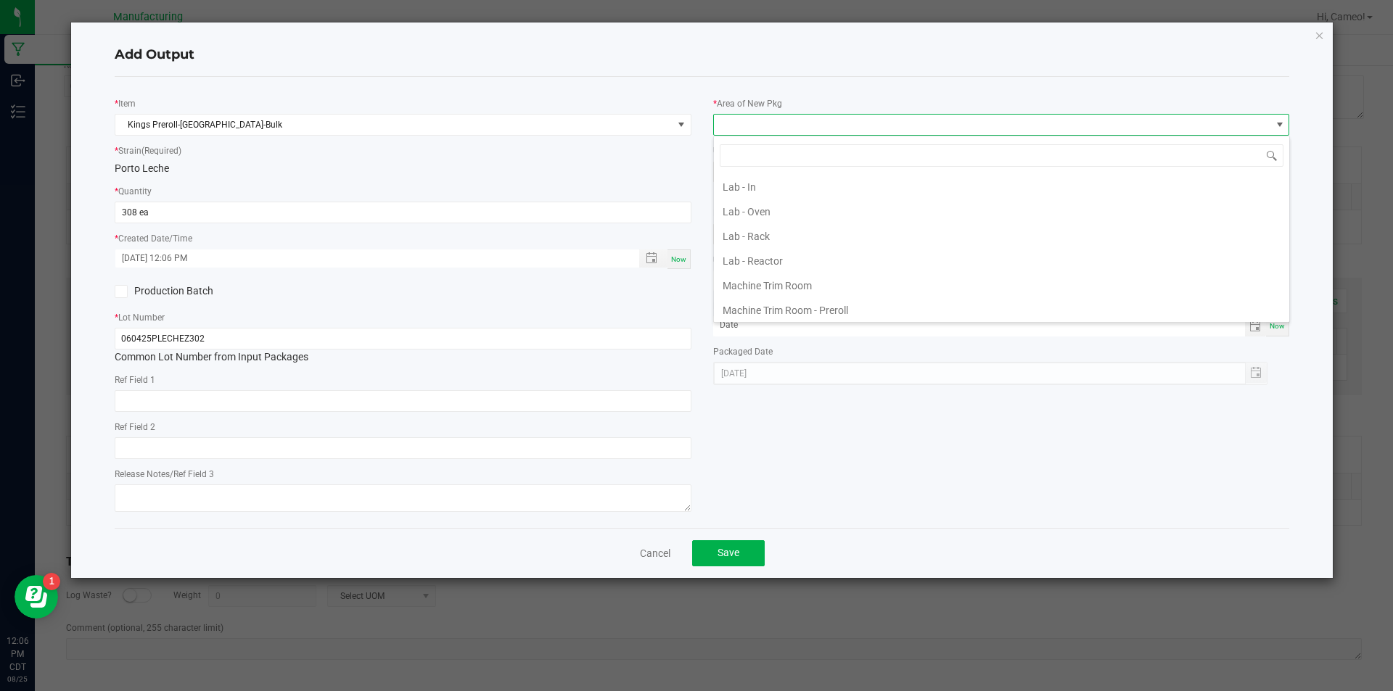
scroll to position [546, 0]
click at [784, 184] on li "Pre-roll - Out" at bounding box center [1001, 183] width 575 height 25
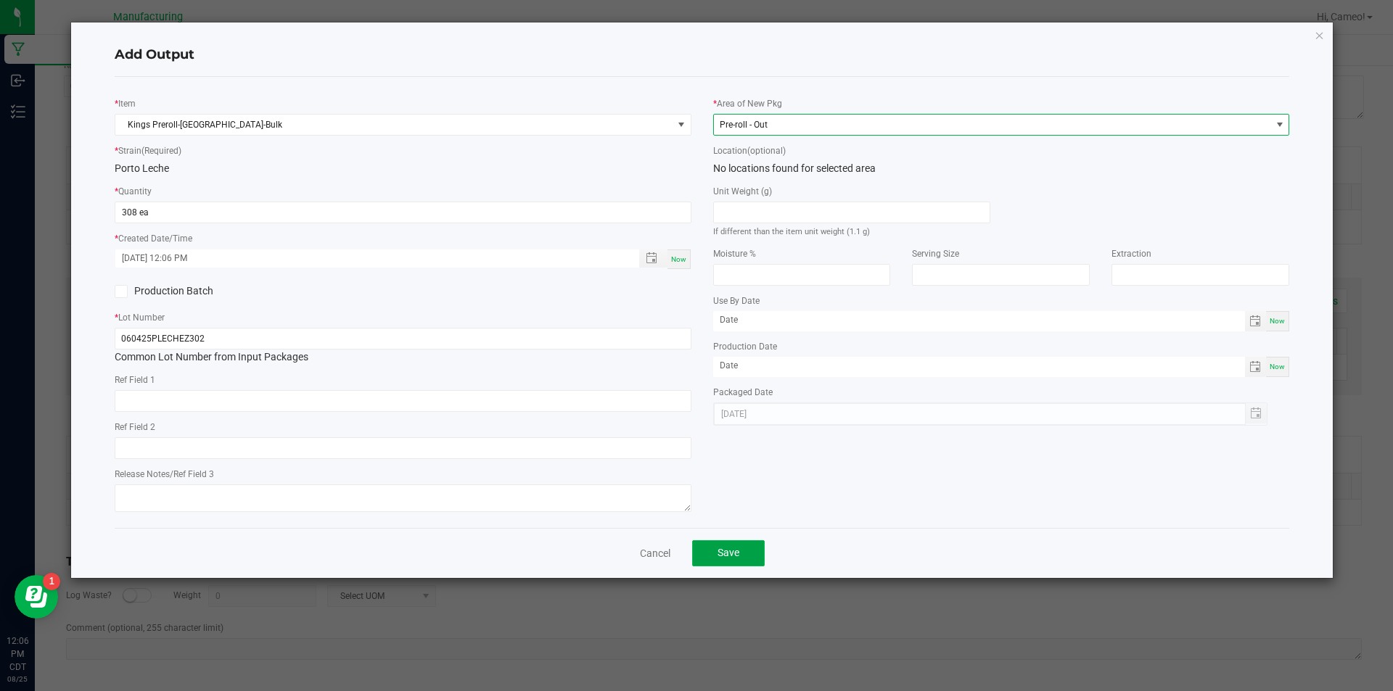
click at [745, 551] on button "Save" at bounding box center [728, 554] width 73 height 26
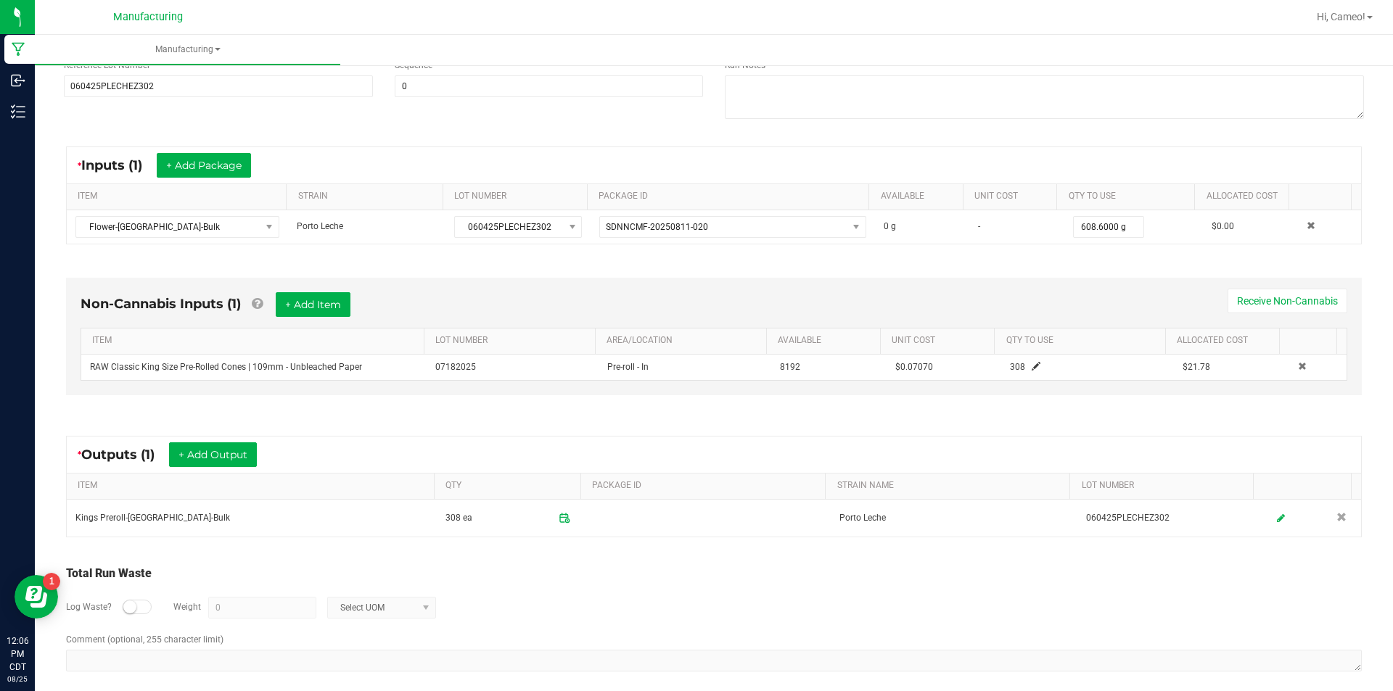
click at [240, 441] on div "* Outputs (1) + Add Output" at bounding box center [714, 455] width 1294 height 36
click at [238, 448] on button "+ Add Output" at bounding box center [213, 455] width 88 height 25
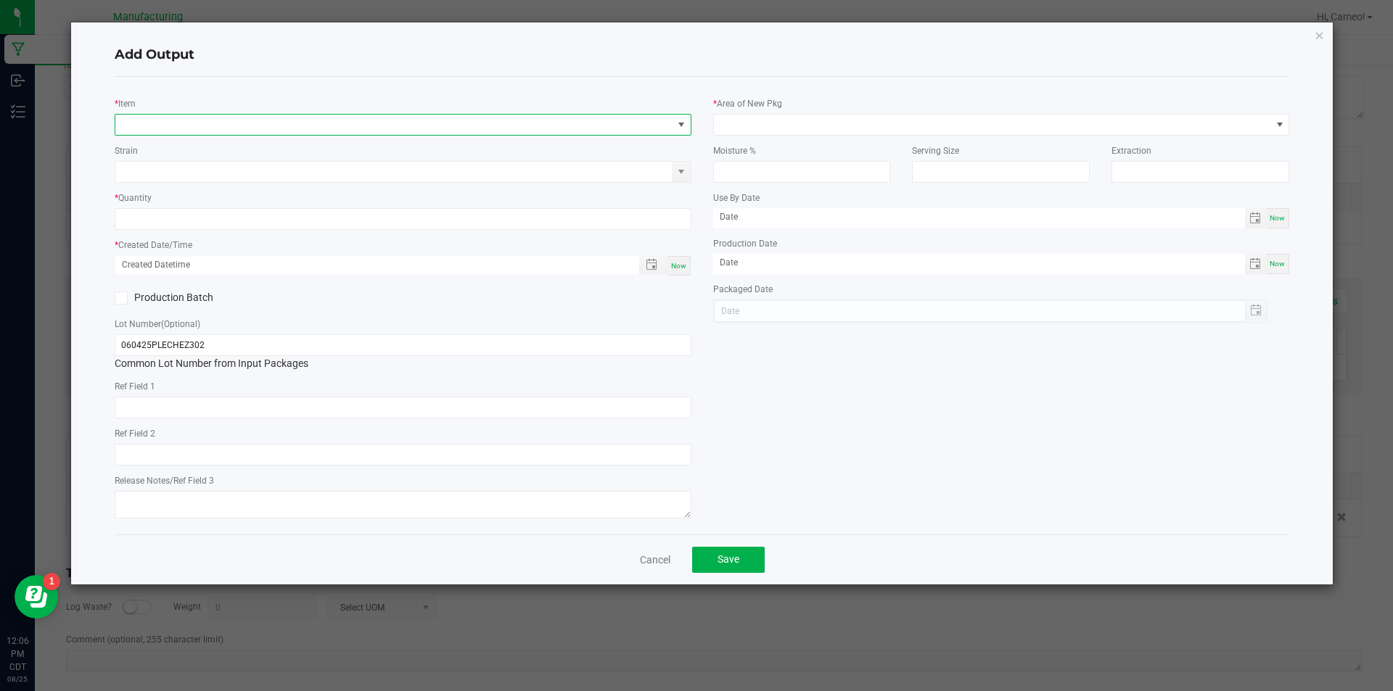
click at [351, 135] on span "NO DATA FOUND" at bounding box center [403, 125] width 577 height 22
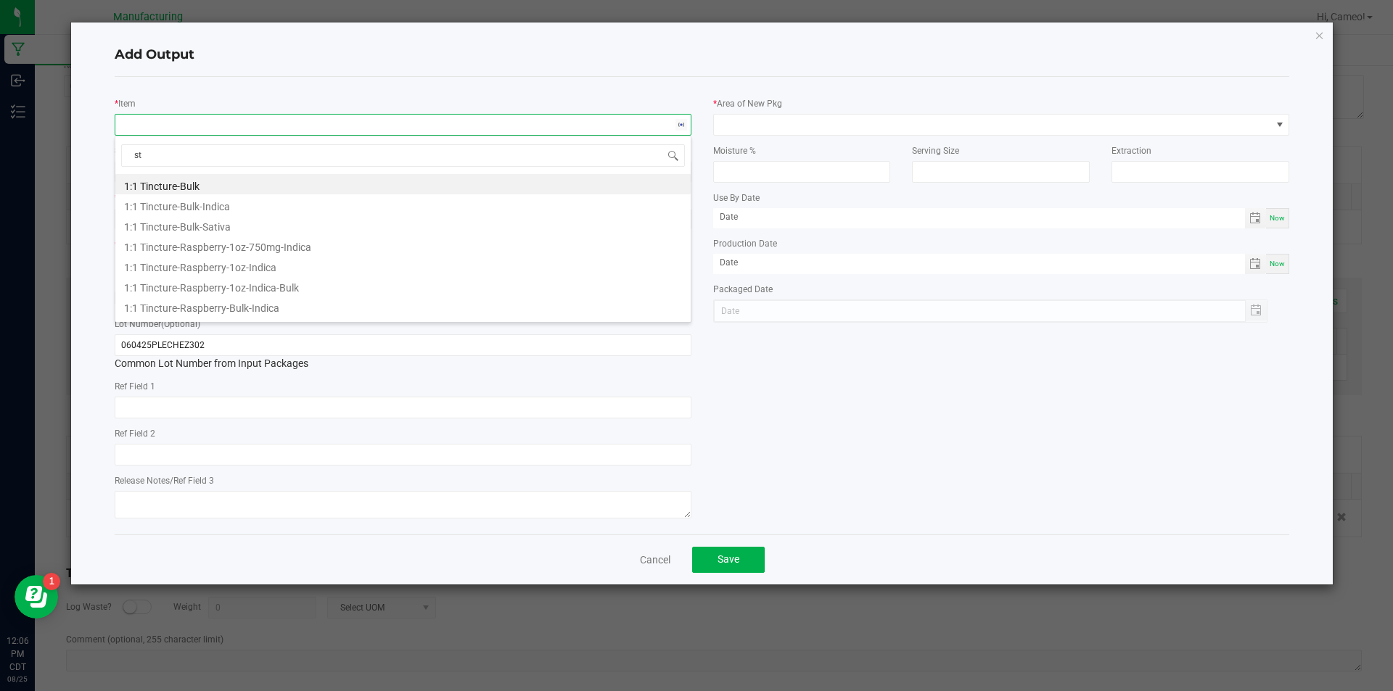
scroll to position [22, 577]
type input "stems-[GEOGRAPHIC_DATA]"
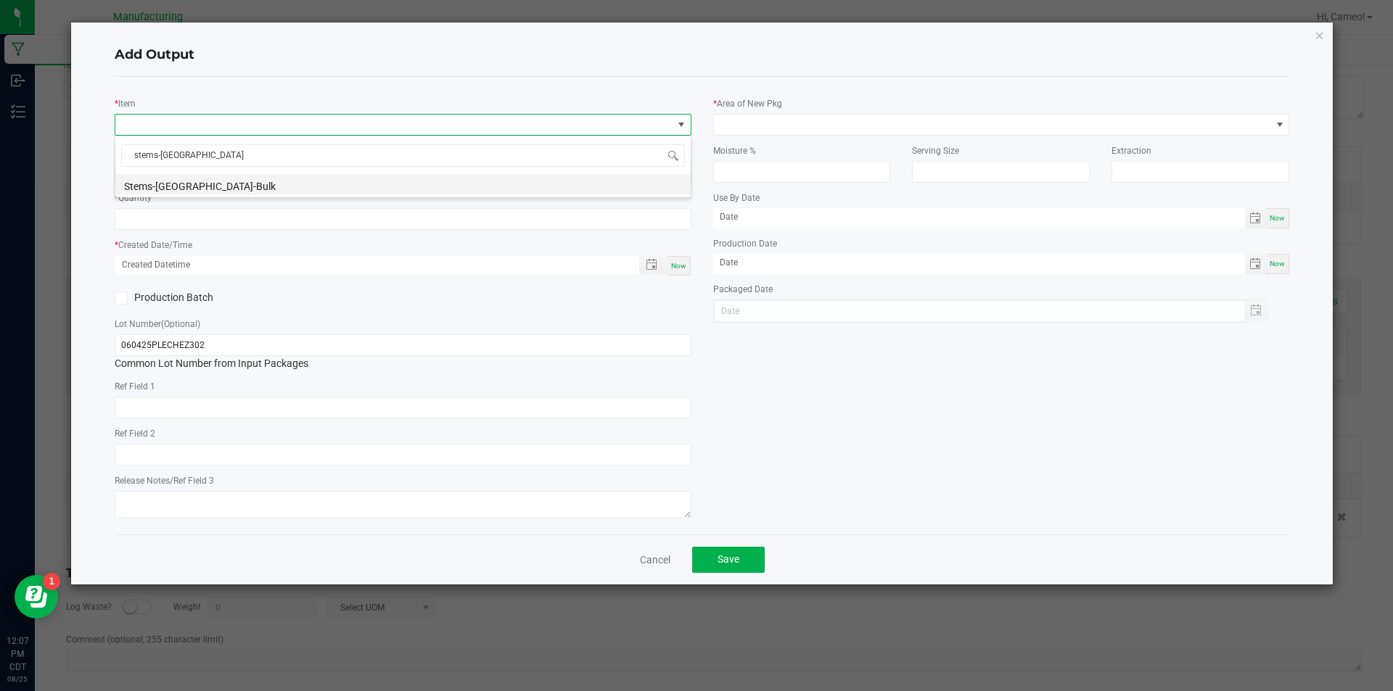
click at [284, 184] on li "Stems-[GEOGRAPHIC_DATA]-Bulk" at bounding box center [402, 184] width 575 height 20
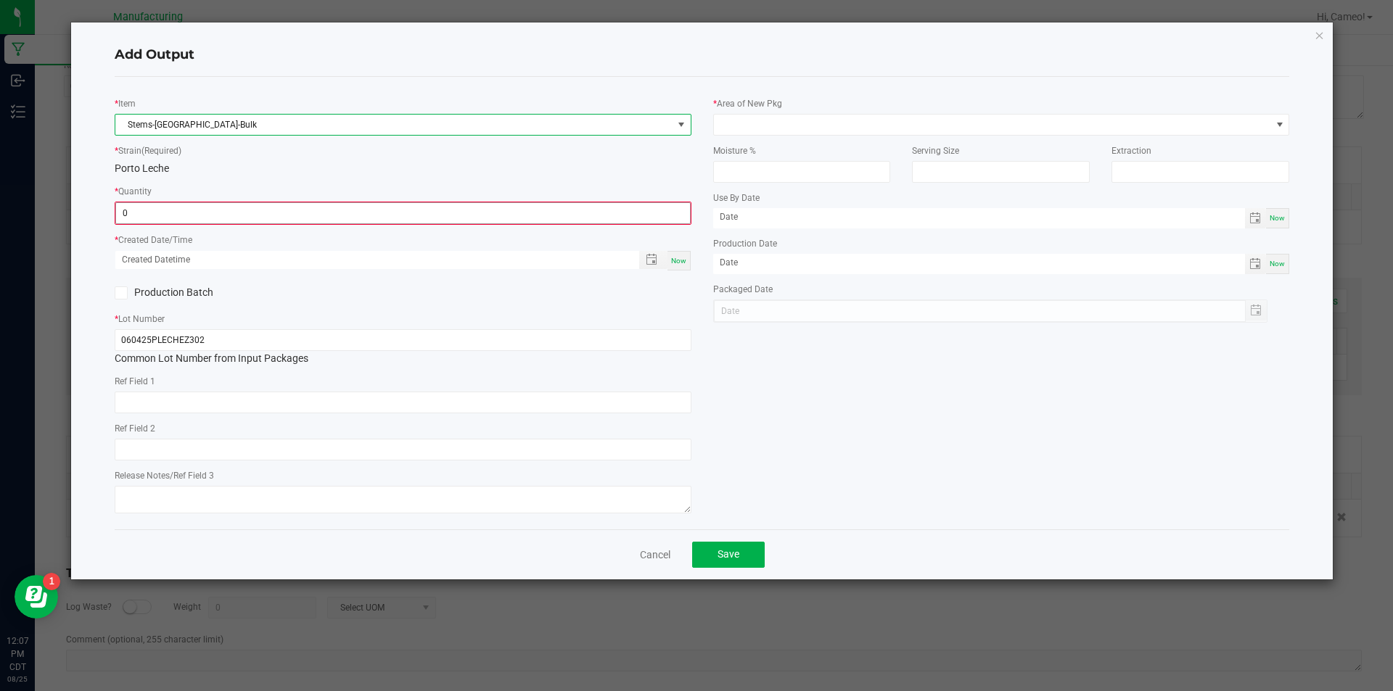
click at [268, 223] on input "0" at bounding box center [403, 213] width 574 height 20
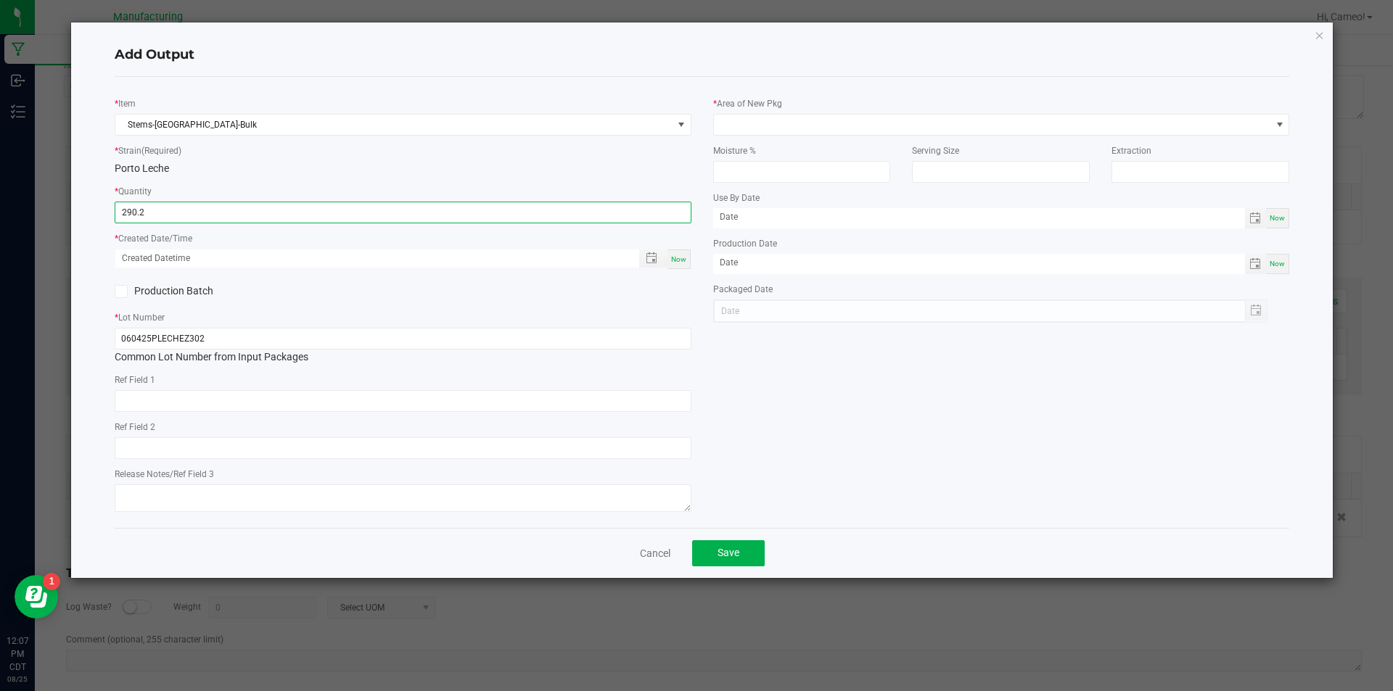
type input "290.2000 g"
click at [676, 261] on span "Now" at bounding box center [678, 259] width 15 height 8
type input "[DATE] 12:07 PM"
type input "[DATE]"
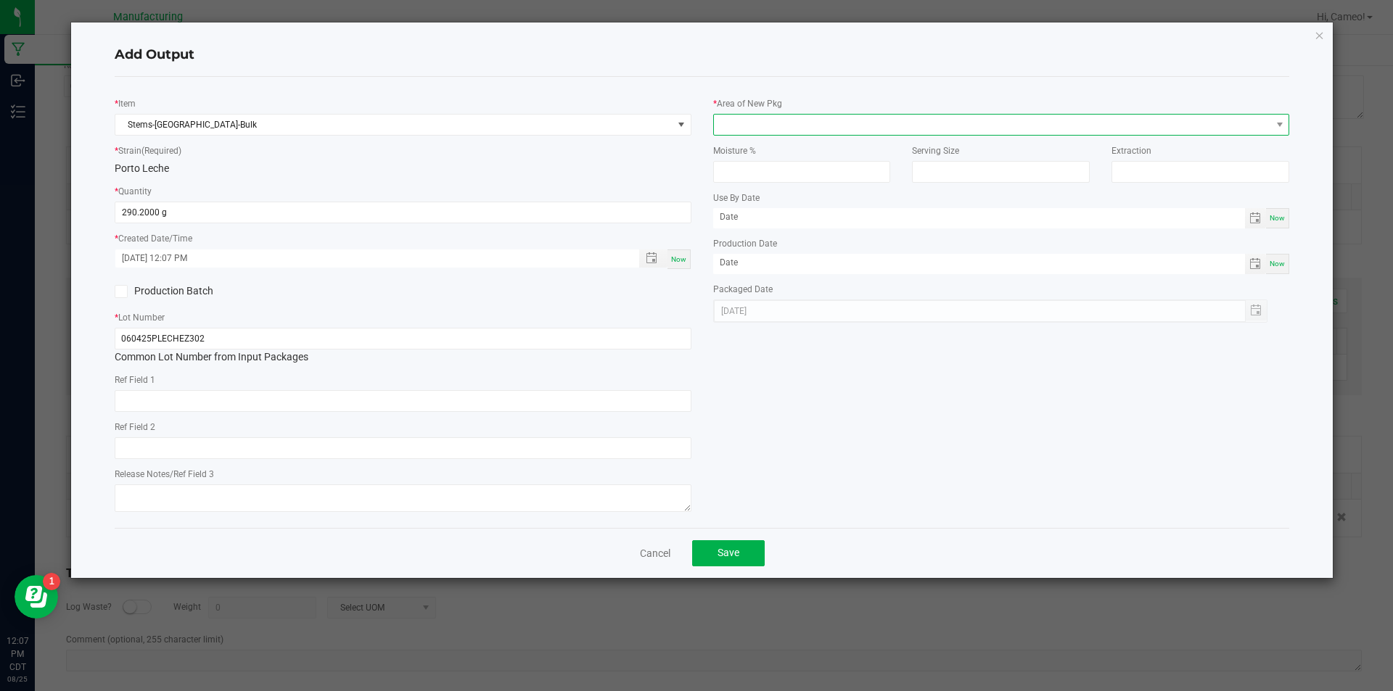
click at [800, 126] on span at bounding box center [992, 125] width 557 height 20
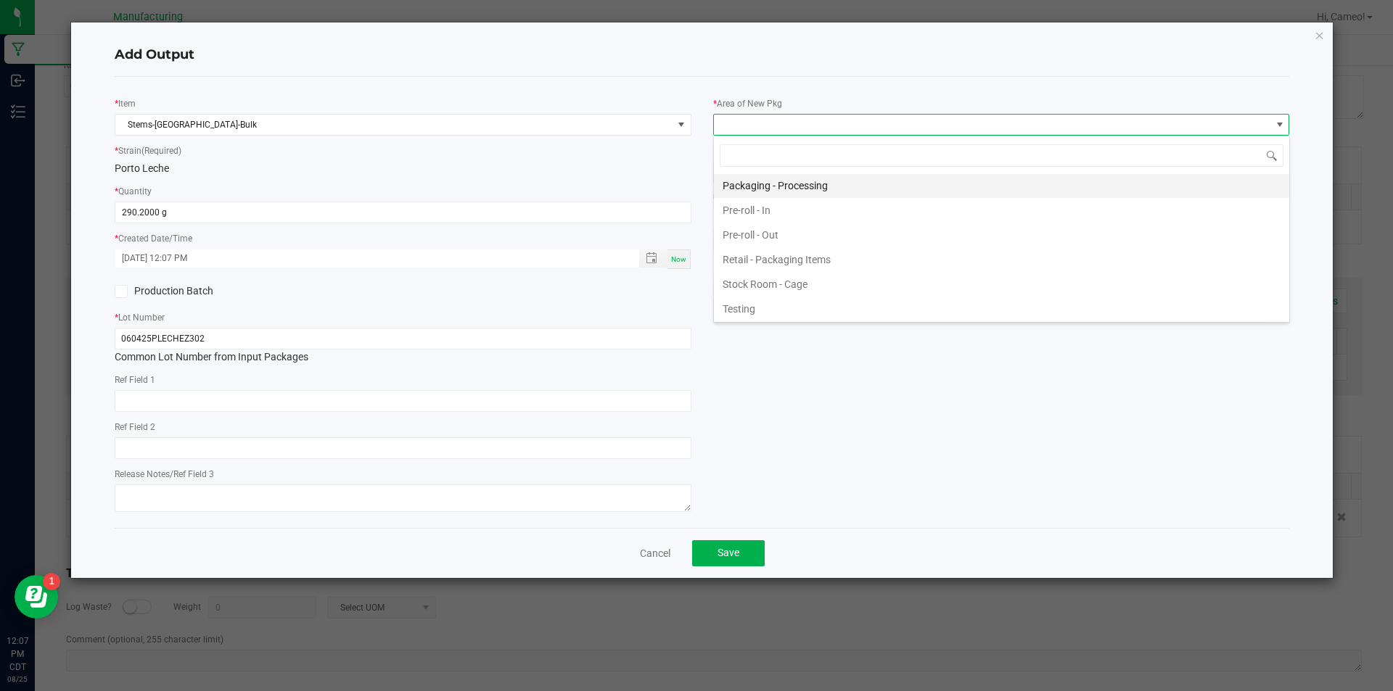
scroll to position [473, 0]
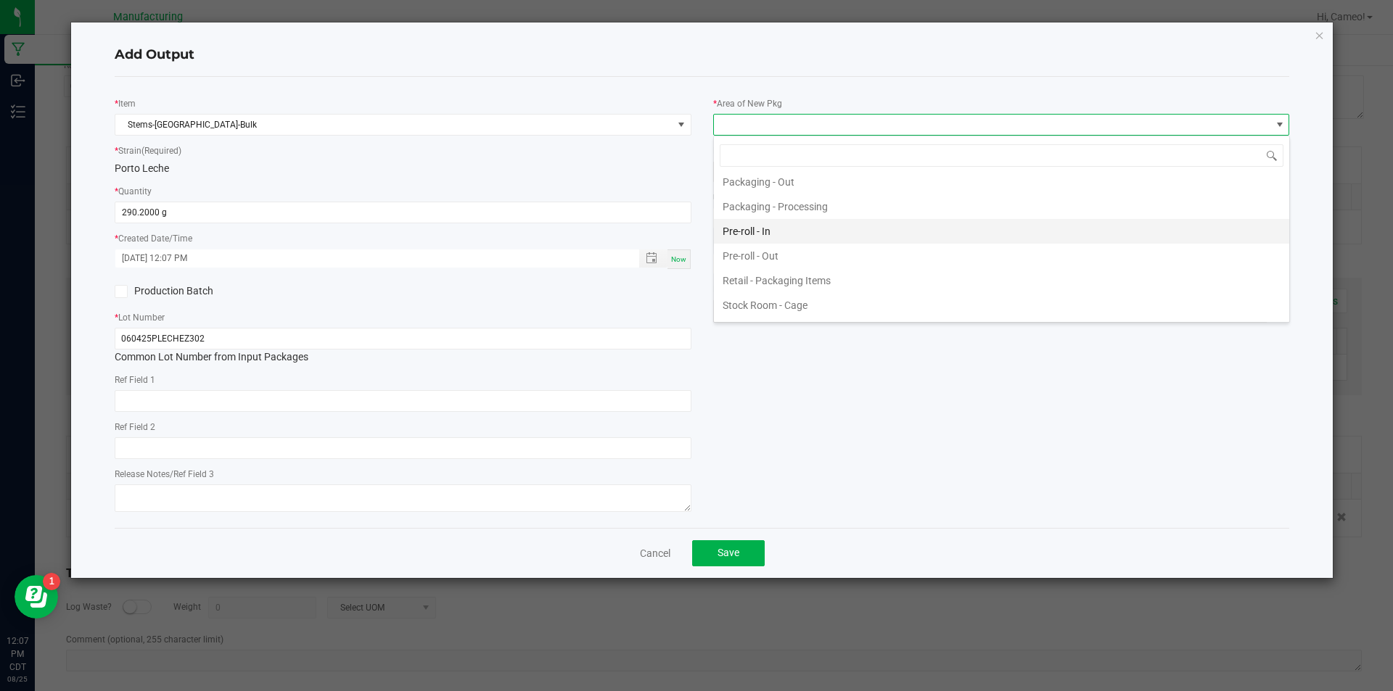
click at [771, 232] on li "Pre-roll - In" at bounding box center [1001, 231] width 575 height 25
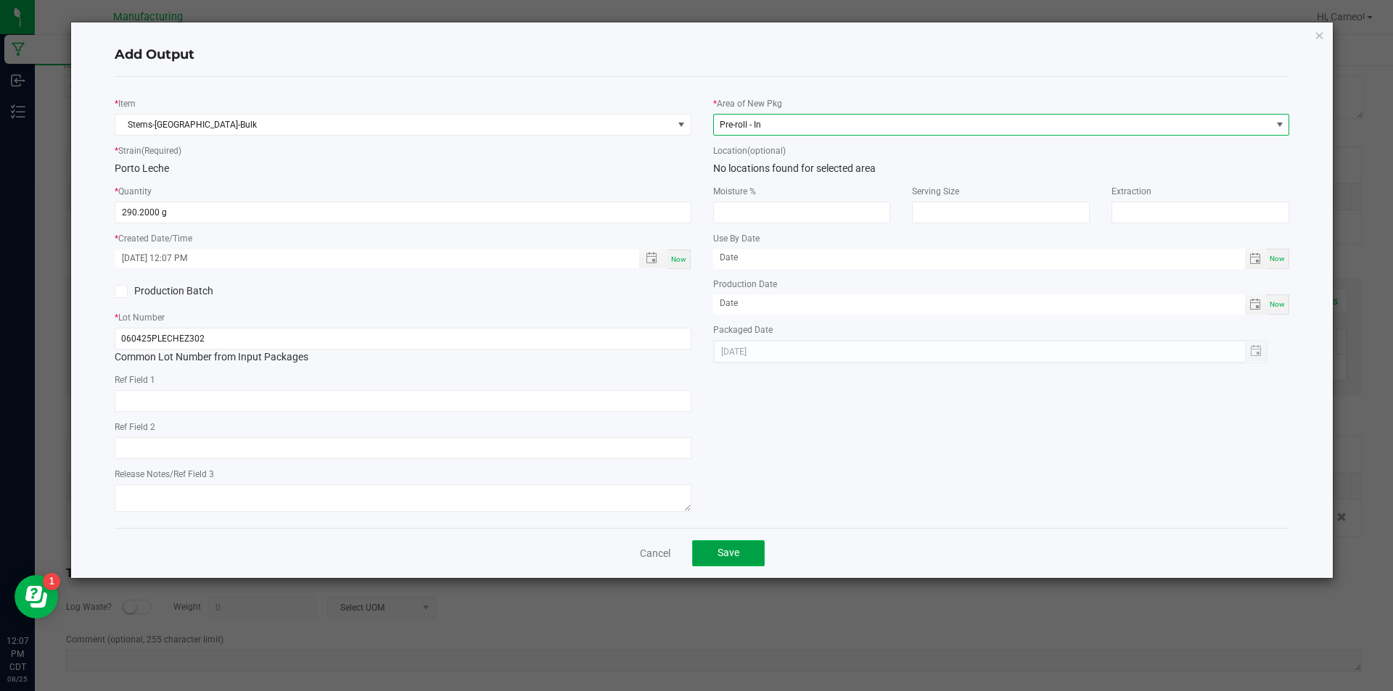
click at [744, 551] on button "Save" at bounding box center [728, 554] width 73 height 26
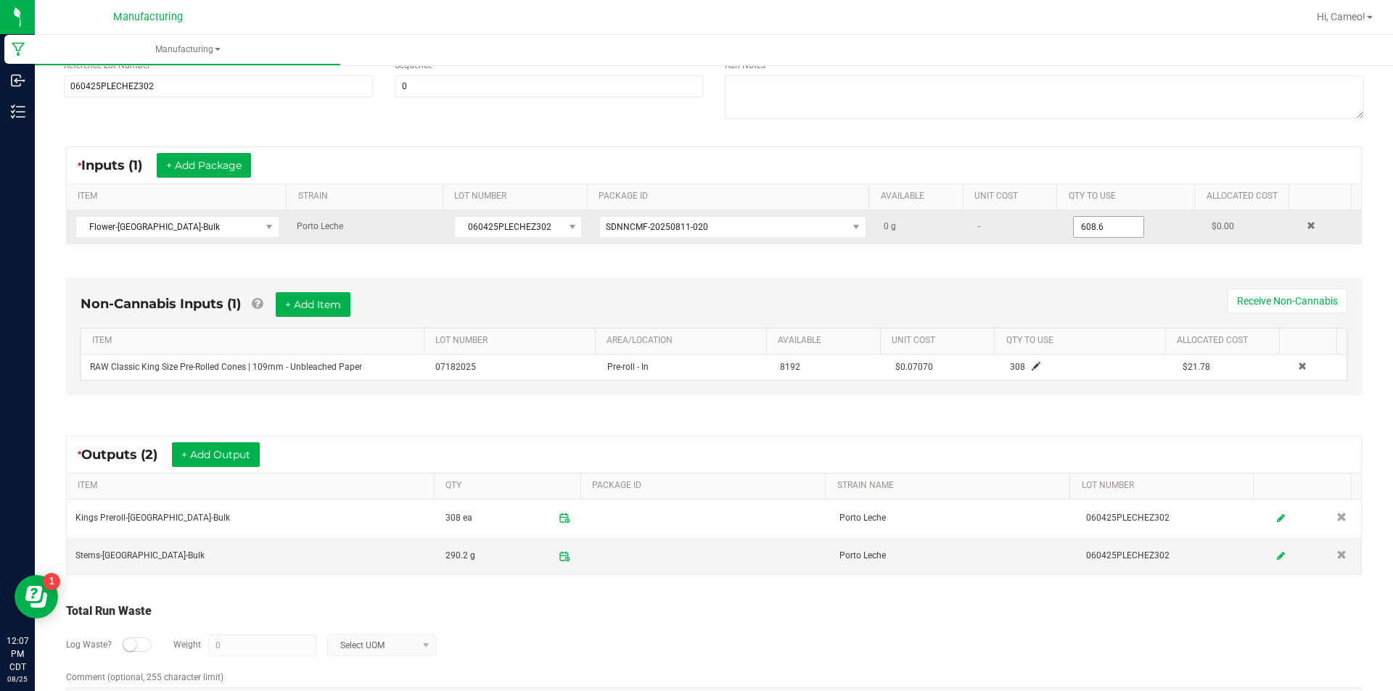
click at [1095, 225] on input "608.6" at bounding box center [1109, 227] width 70 height 20
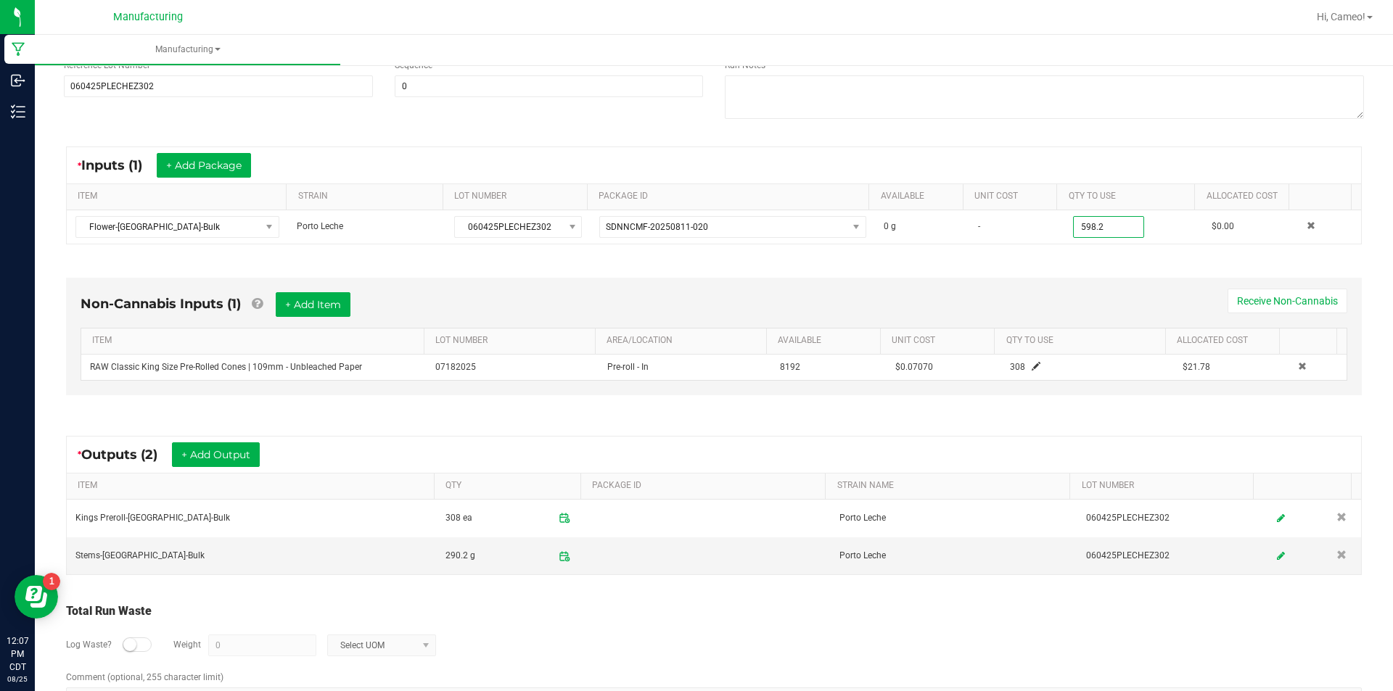
type input "598.2000 g"
click at [1262, 132] on div "Processing Duration (mins) Temperature (F) Pressure (psi) Ref Field 1 Ref Field…" at bounding box center [1044, 41] width 661 height 184
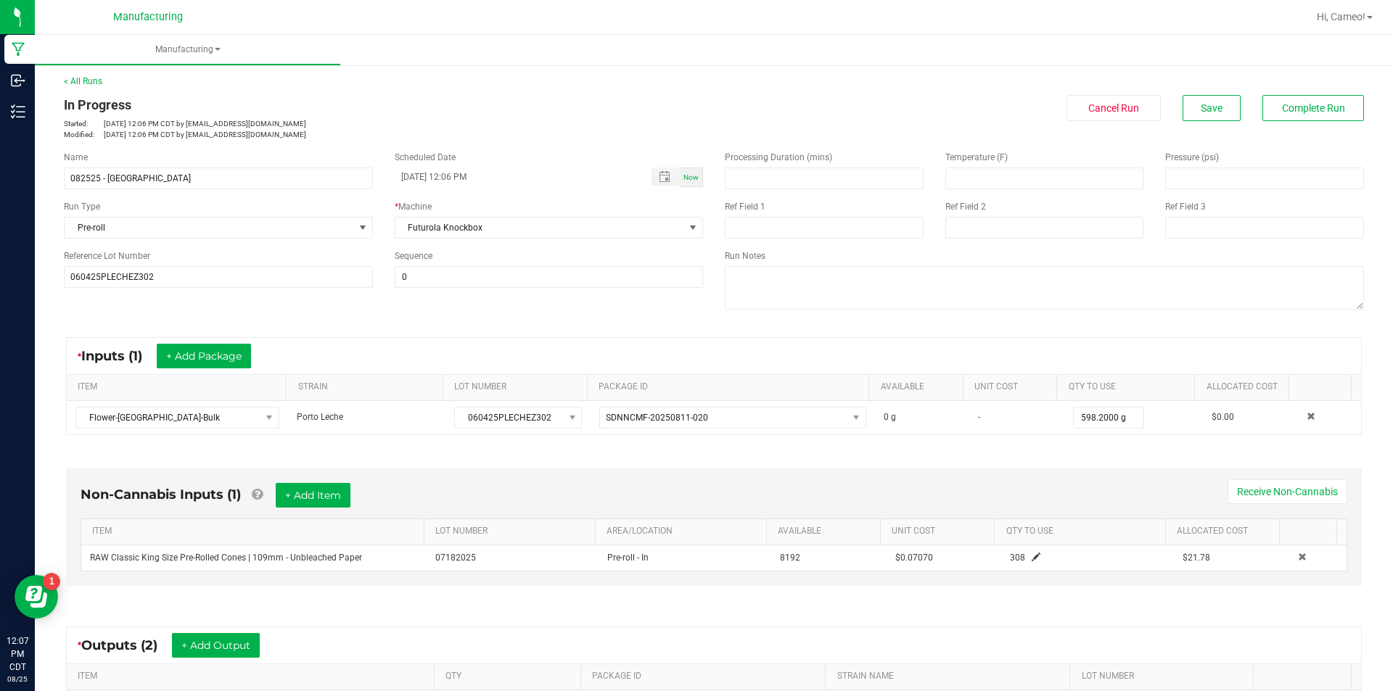
scroll to position [0, 0]
click at [1314, 102] on button "Complete Run" at bounding box center [1314, 110] width 102 height 26
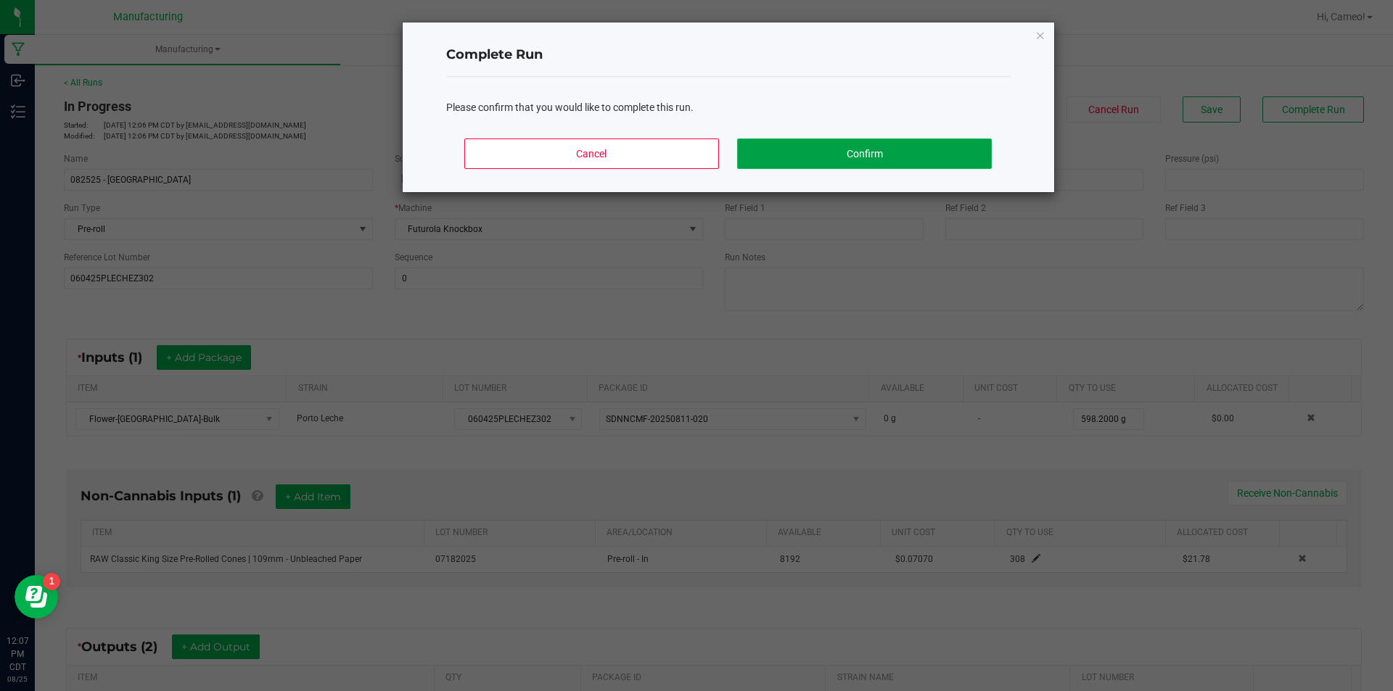
click at [869, 150] on button "Confirm" at bounding box center [864, 154] width 254 height 30
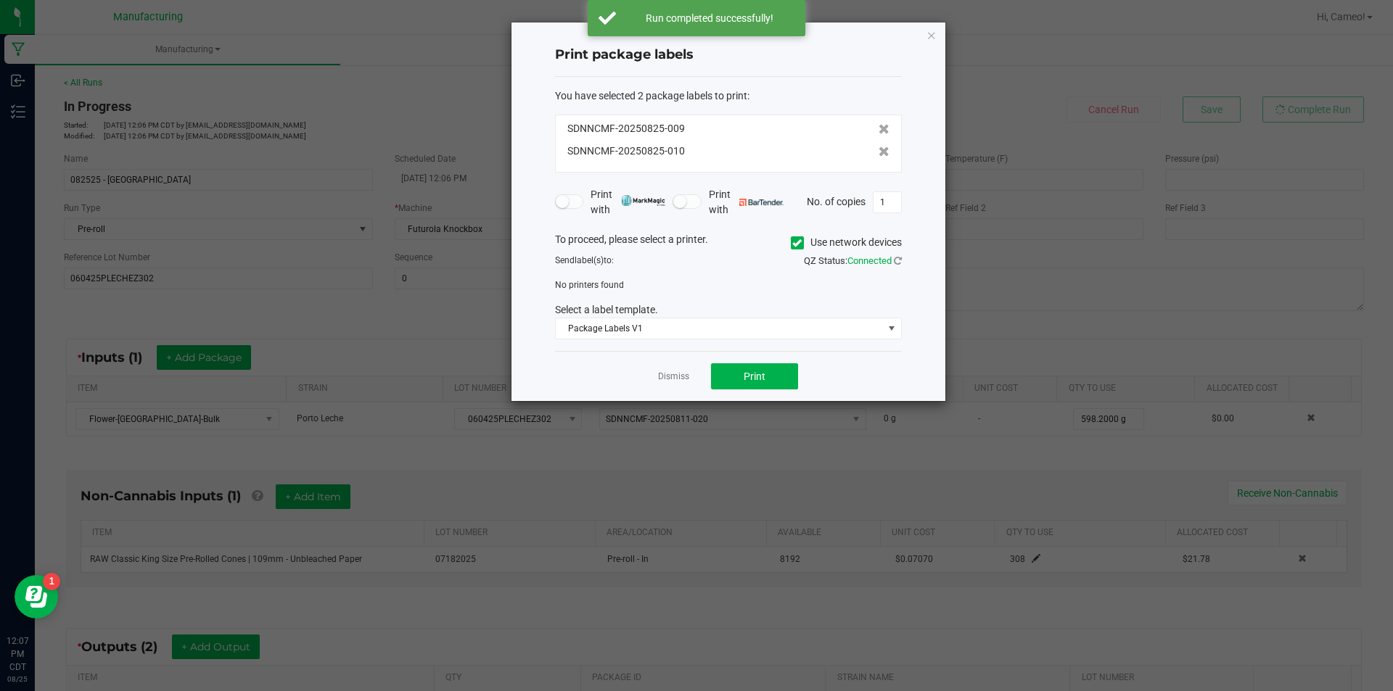
click at [797, 243] on icon at bounding box center [796, 243] width 9 height 0
click at [0, 0] on input "Use network devices" at bounding box center [0, 0] width 0 height 0
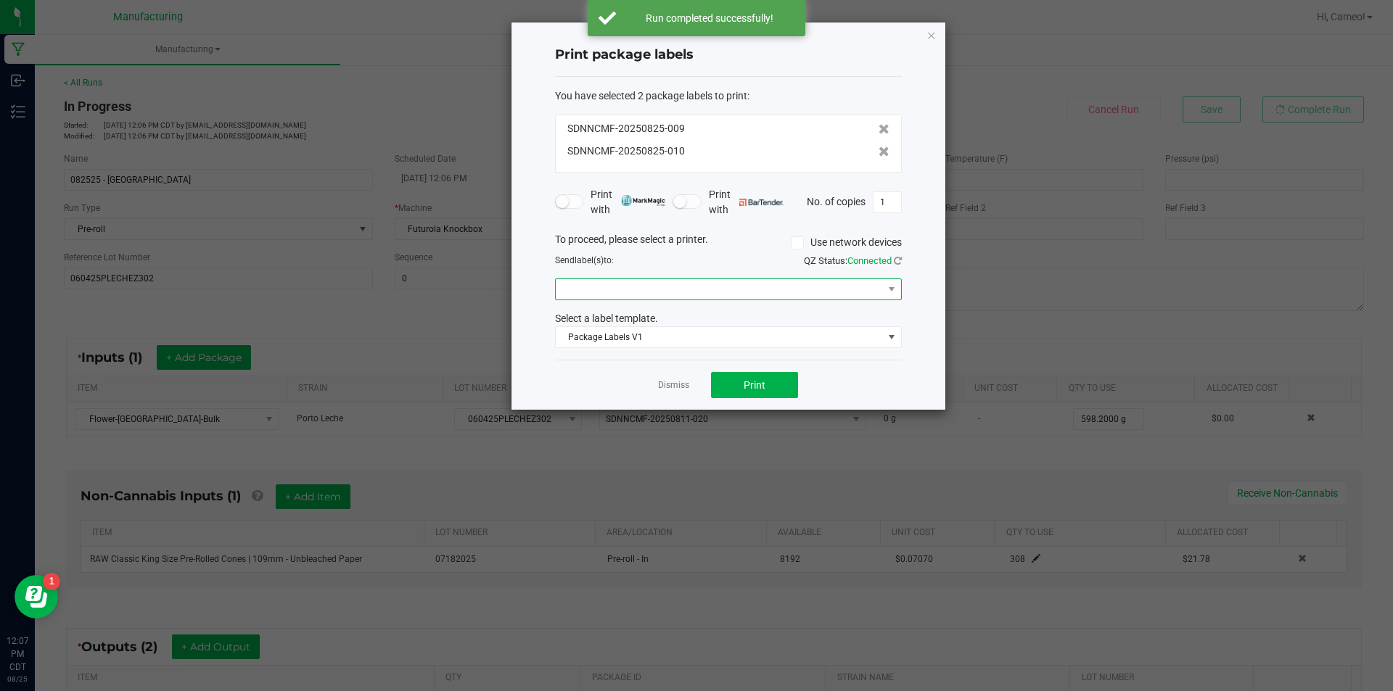
click at [792, 289] on span at bounding box center [719, 289] width 327 height 20
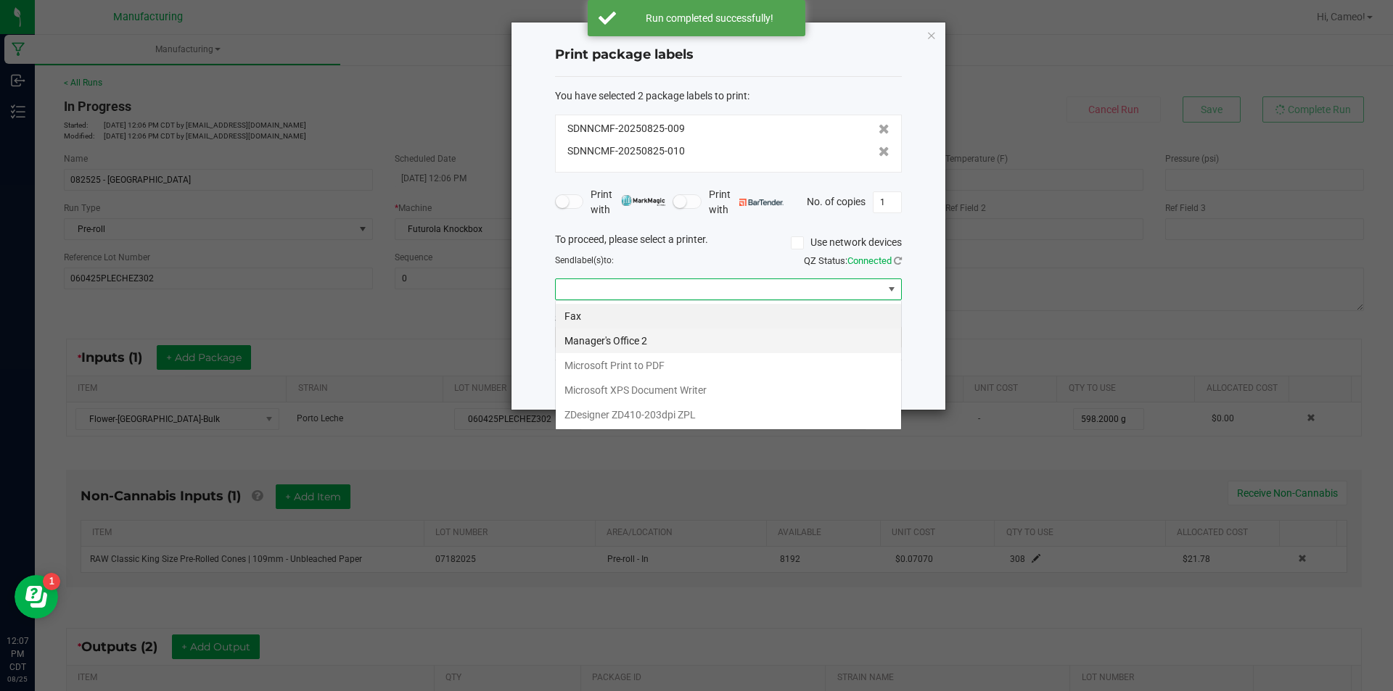
scroll to position [22, 347]
click at [676, 419] on ZPL "ZDesigner ZD410-203dpi ZPL" at bounding box center [728, 415] width 345 height 25
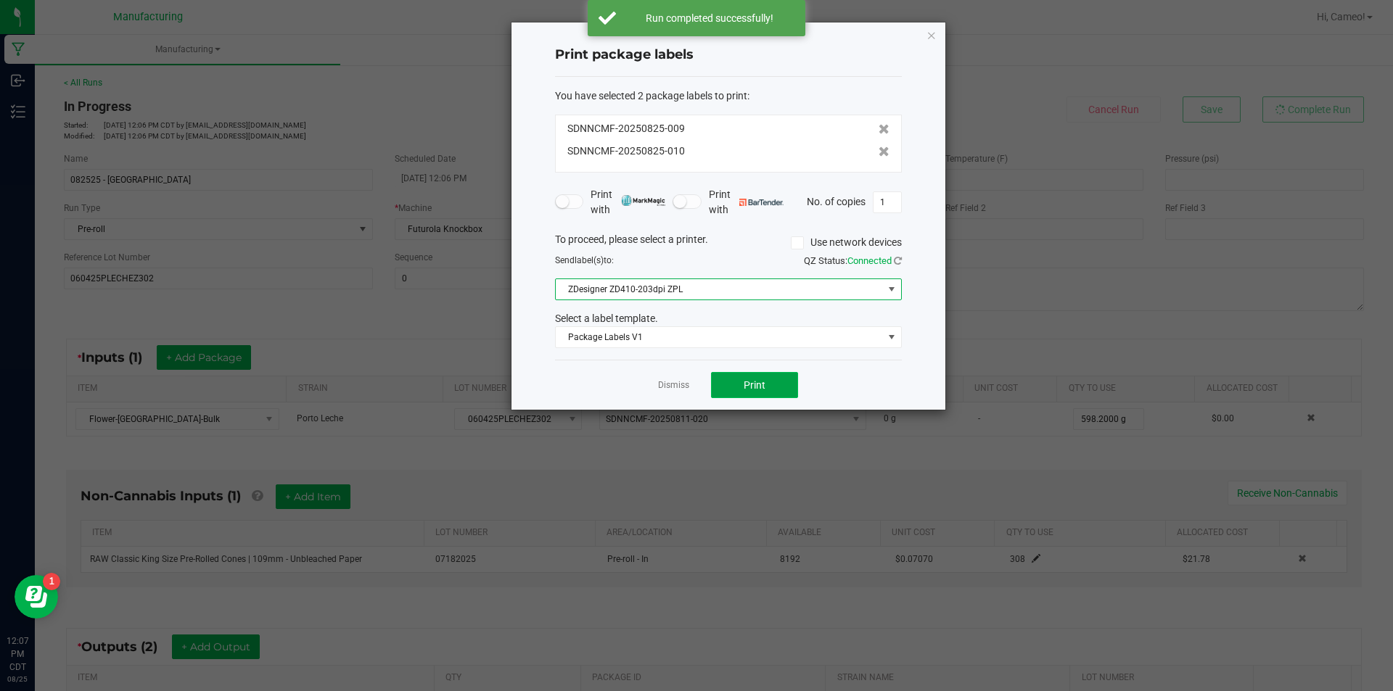
click at [741, 382] on button "Print" at bounding box center [754, 385] width 87 height 26
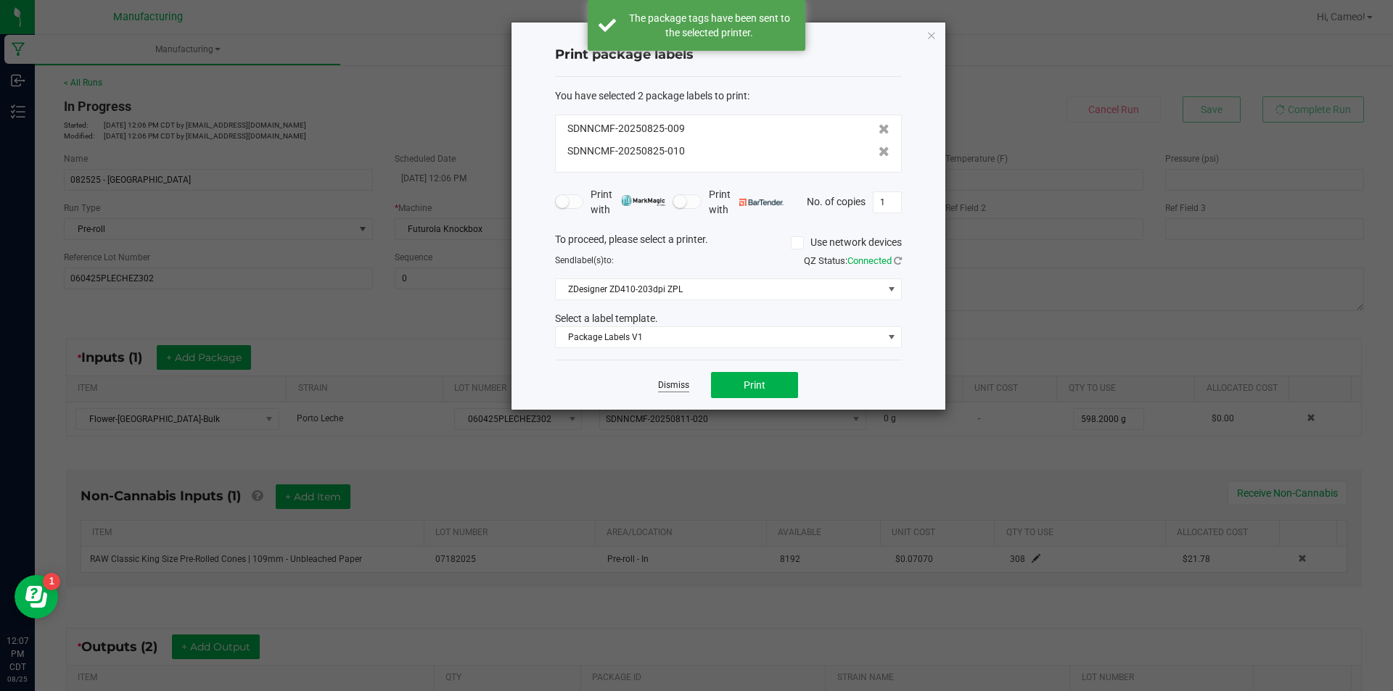
click at [670, 387] on link "Dismiss" at bounding box center [673, 385] width 31 height 12
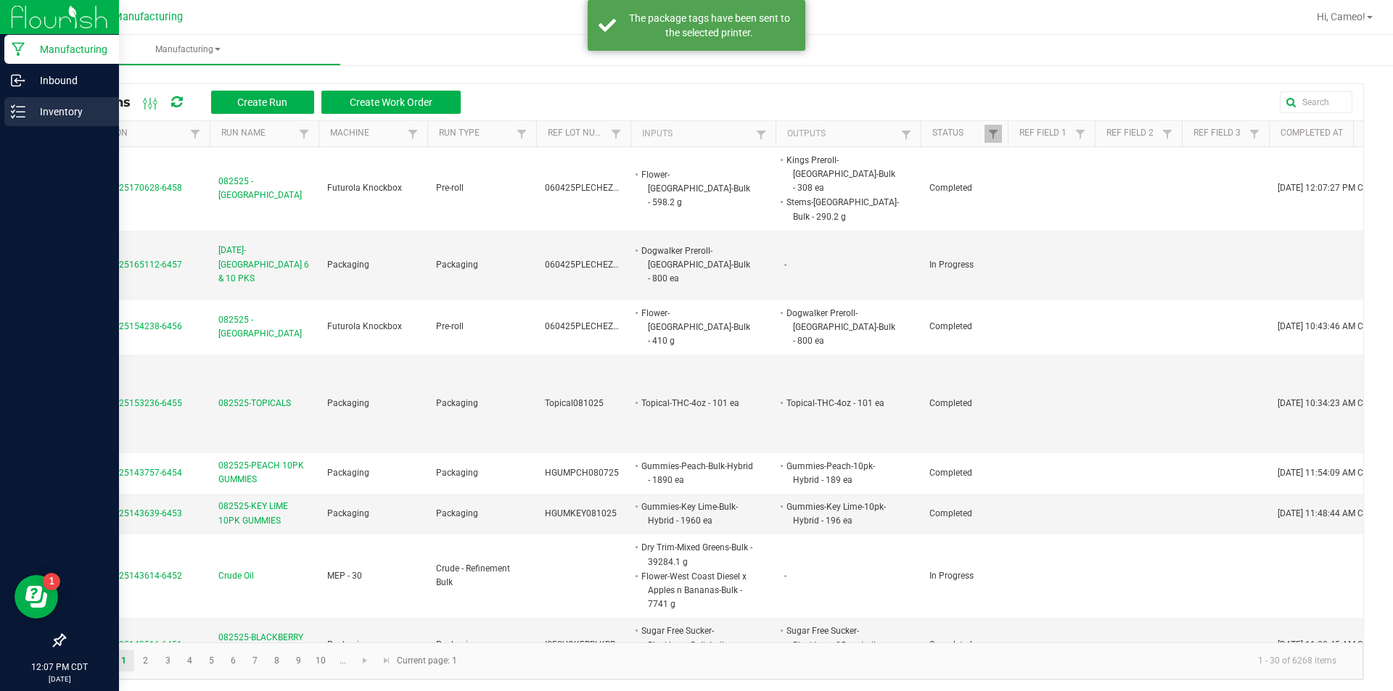
click at [12, 116] on icon at bounding box center [18, 111] width 15 height 15
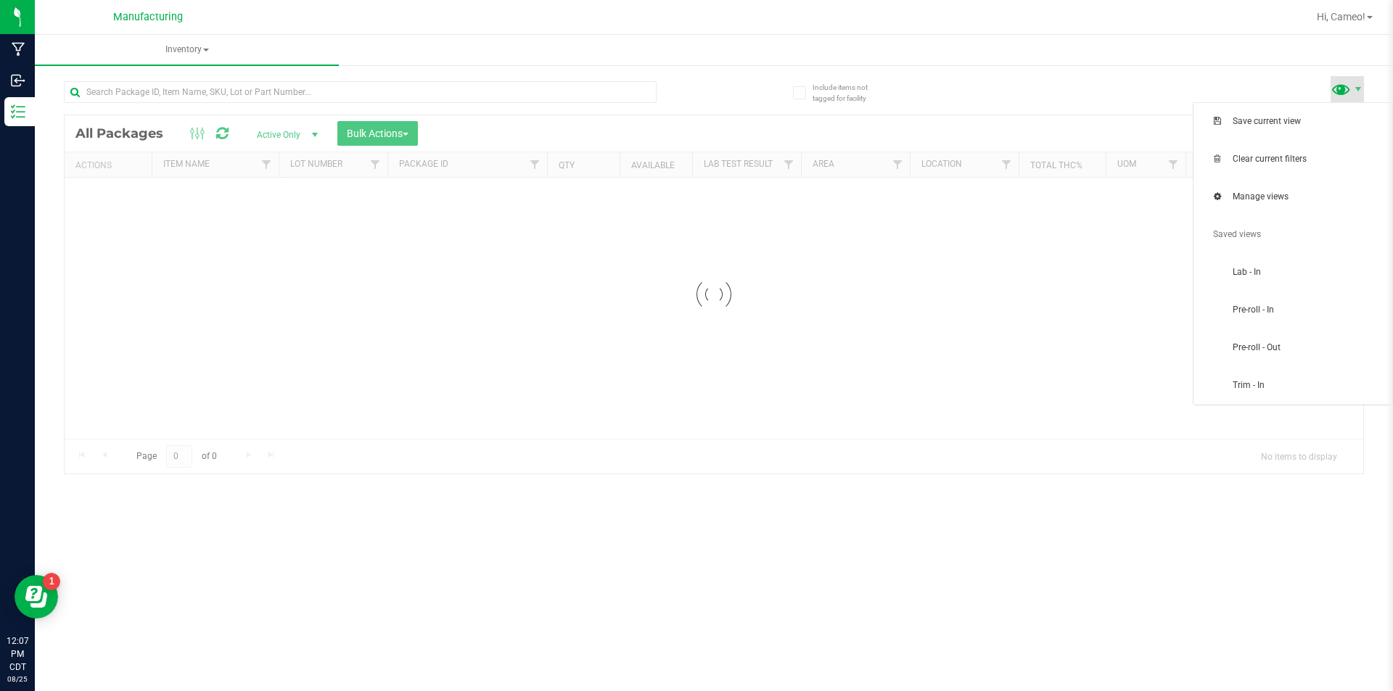
click at [1350, 88] on span at bounding box center [1341, 88] width 21 height 21
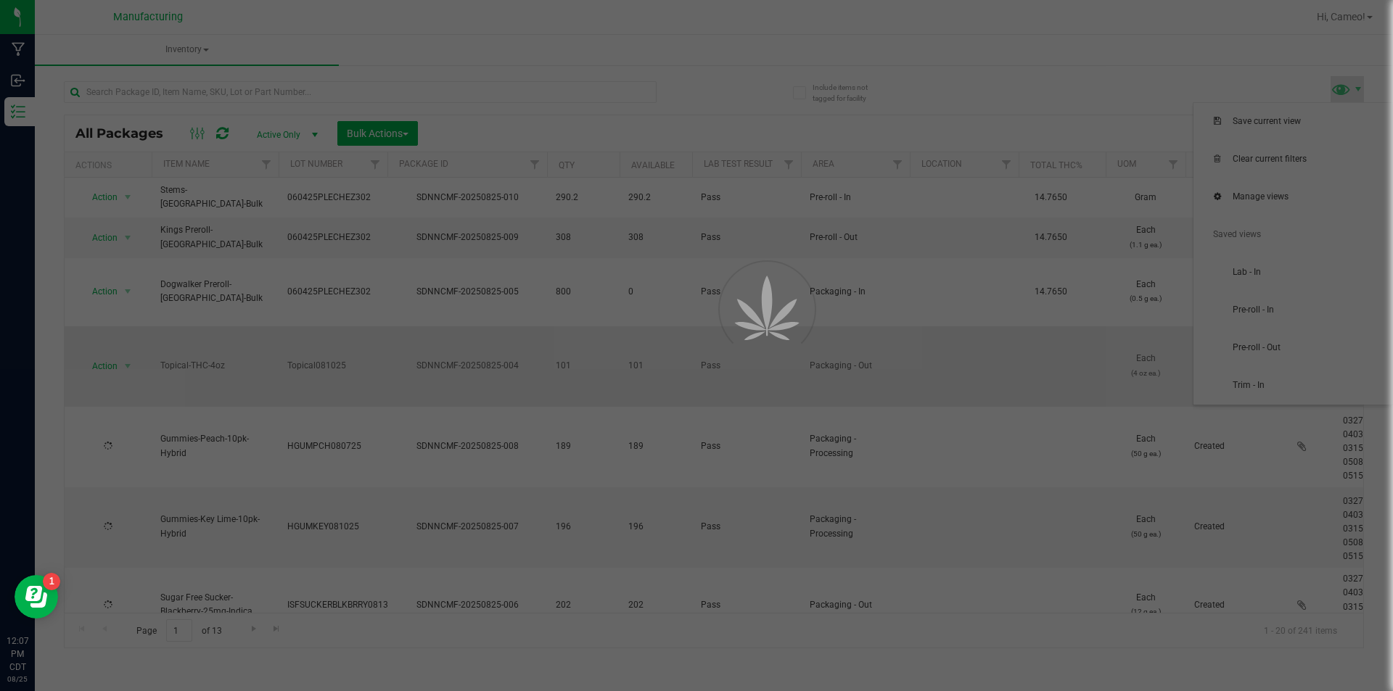
click at [1255, 319] on div at bounding box center [696, 345] width 1393 height 691
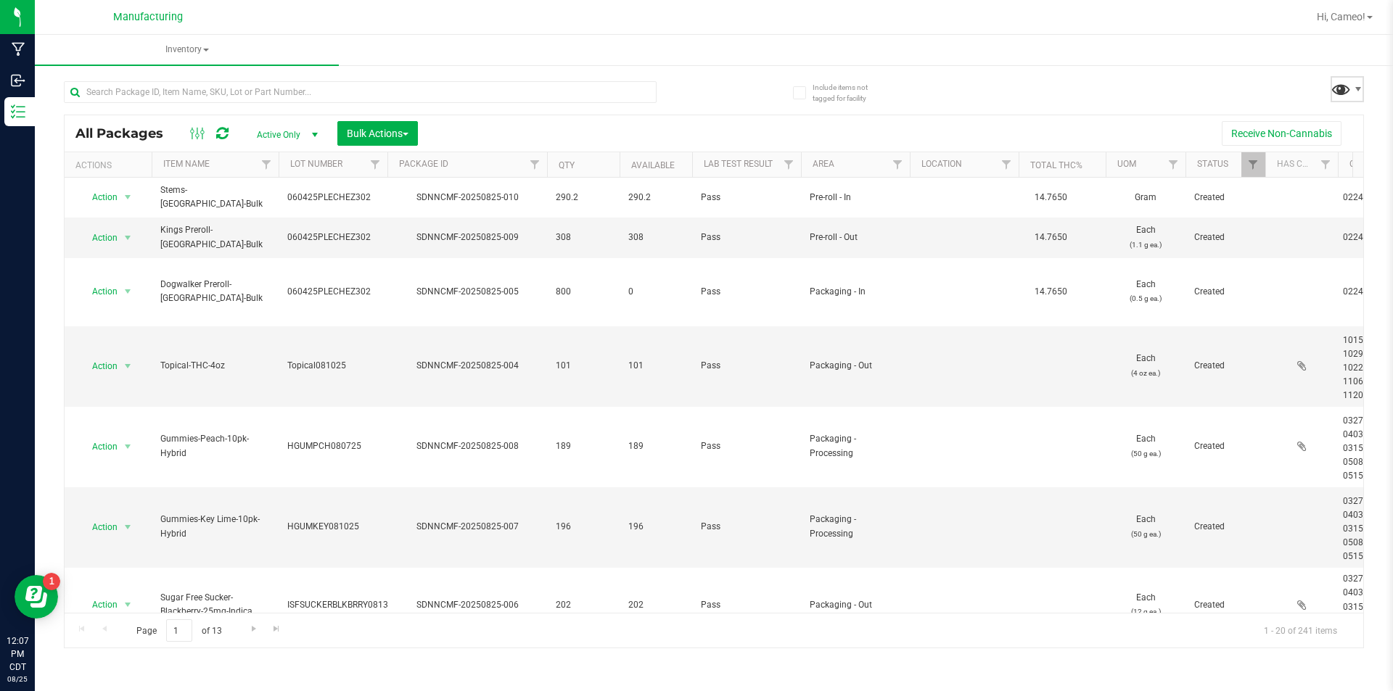
click at [1350, 83] on span at bounding box center [1341, 88] width 21 height 21
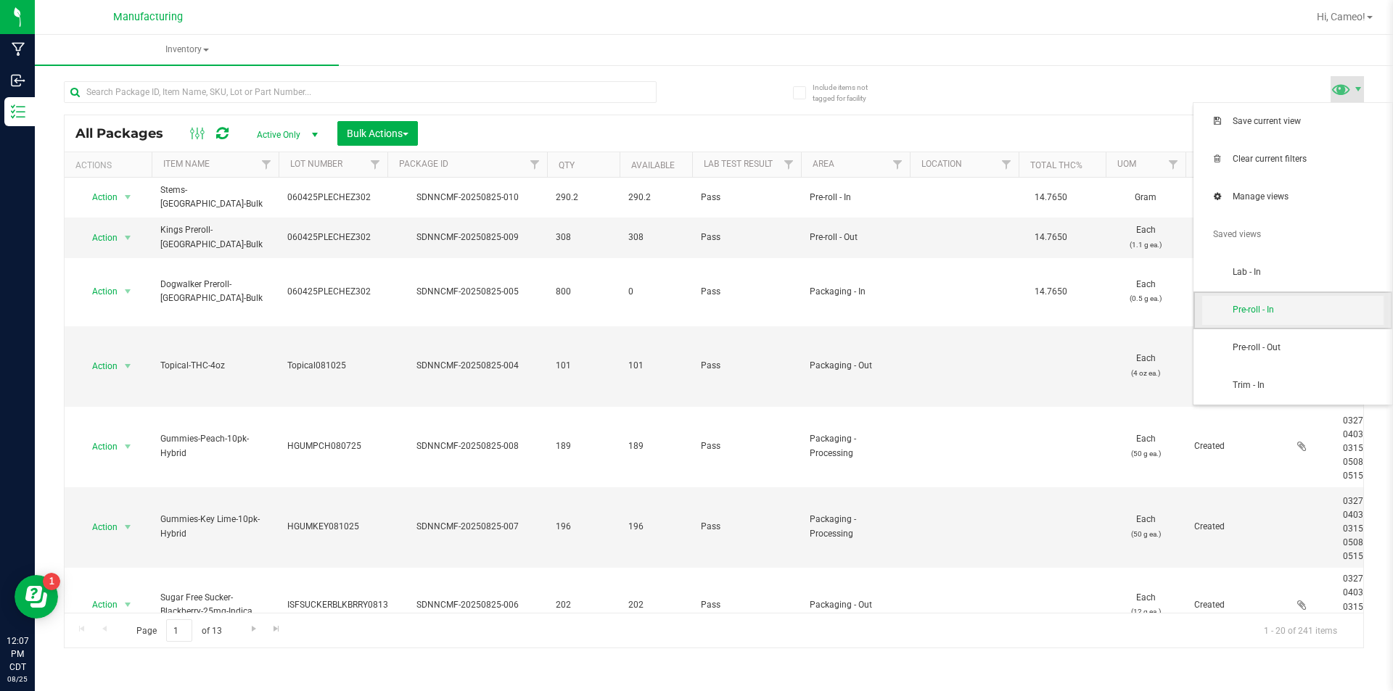
click at [1307, 315] on span "Pre-roll - In" at bounding box center [1308, 310] width 151 height 12
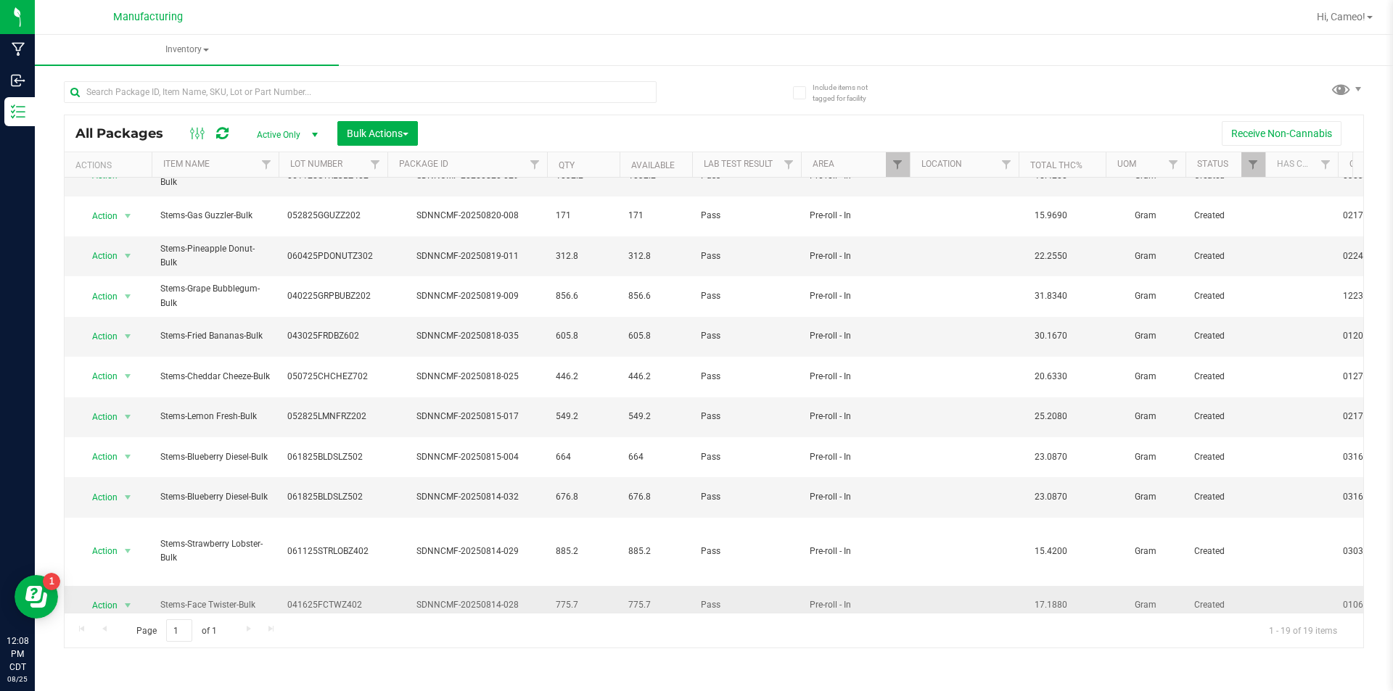
scroll to position [282, 0]
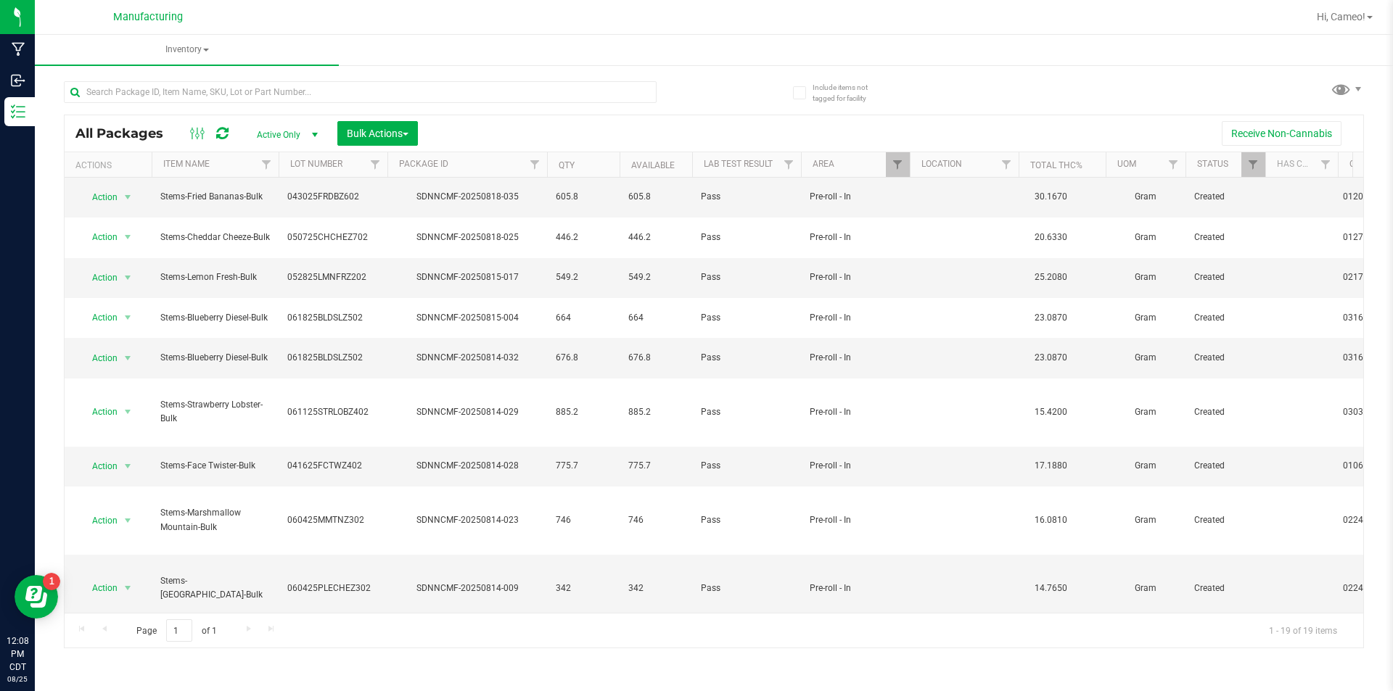
click at [104, 680] on span "Action" at bounding box center [98, 690] width 39 height 20
click at [115, 362] on li "Adjust qty" at bounding box center [125, 370] width 91 height 22
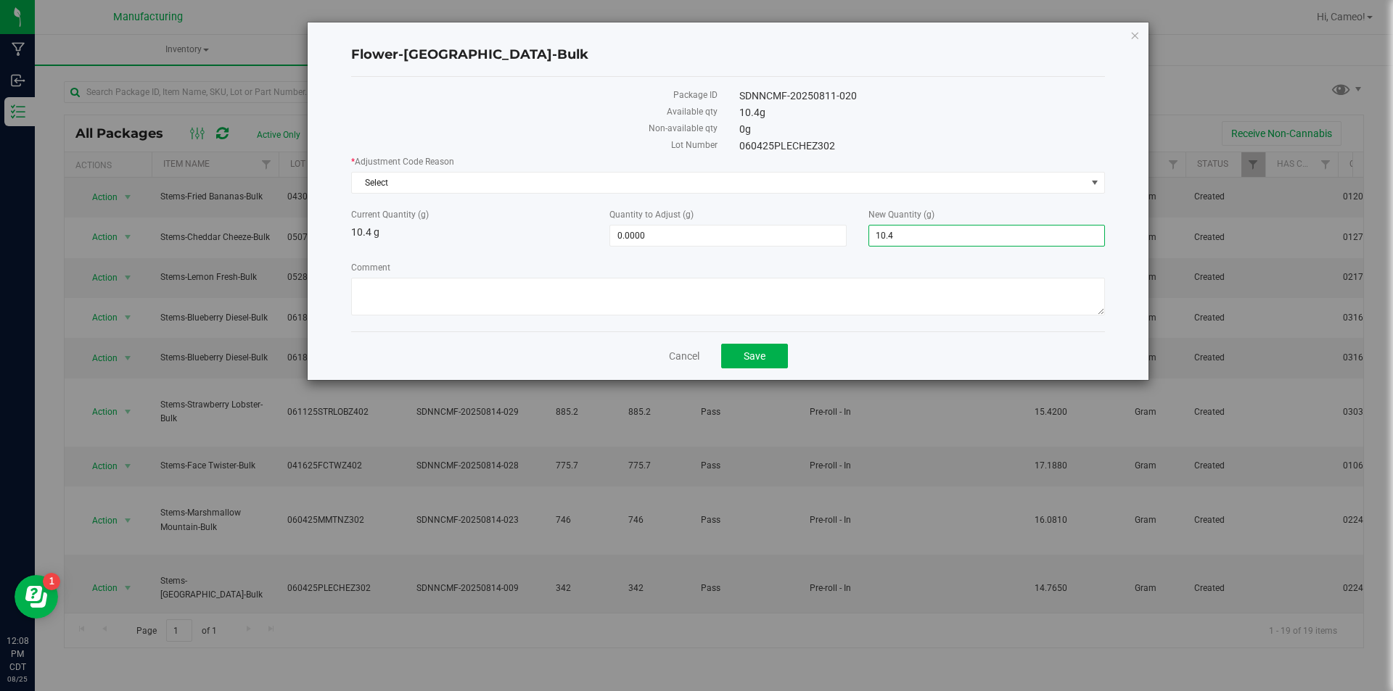
click at [951, 234] on span "10.4000 10.4" at bounding box center [987, 236] width 237 height 22
click at [951, 234] on input "10.4" at bounding box center [986, 236] width 235 height 20
type input "0"
type input "-10.4000"
type input "0.0000"
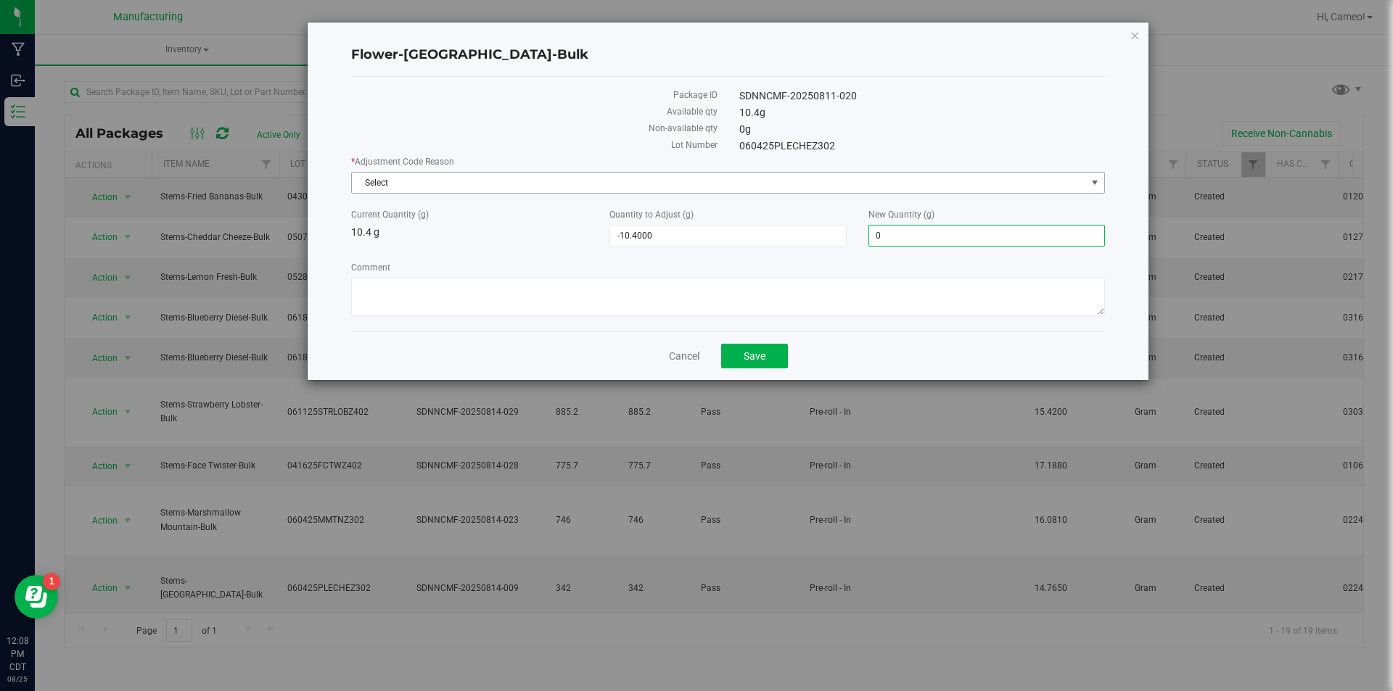
click at [878, 181] on span "Select" at bounding box center [719, 183] width 734 height 20
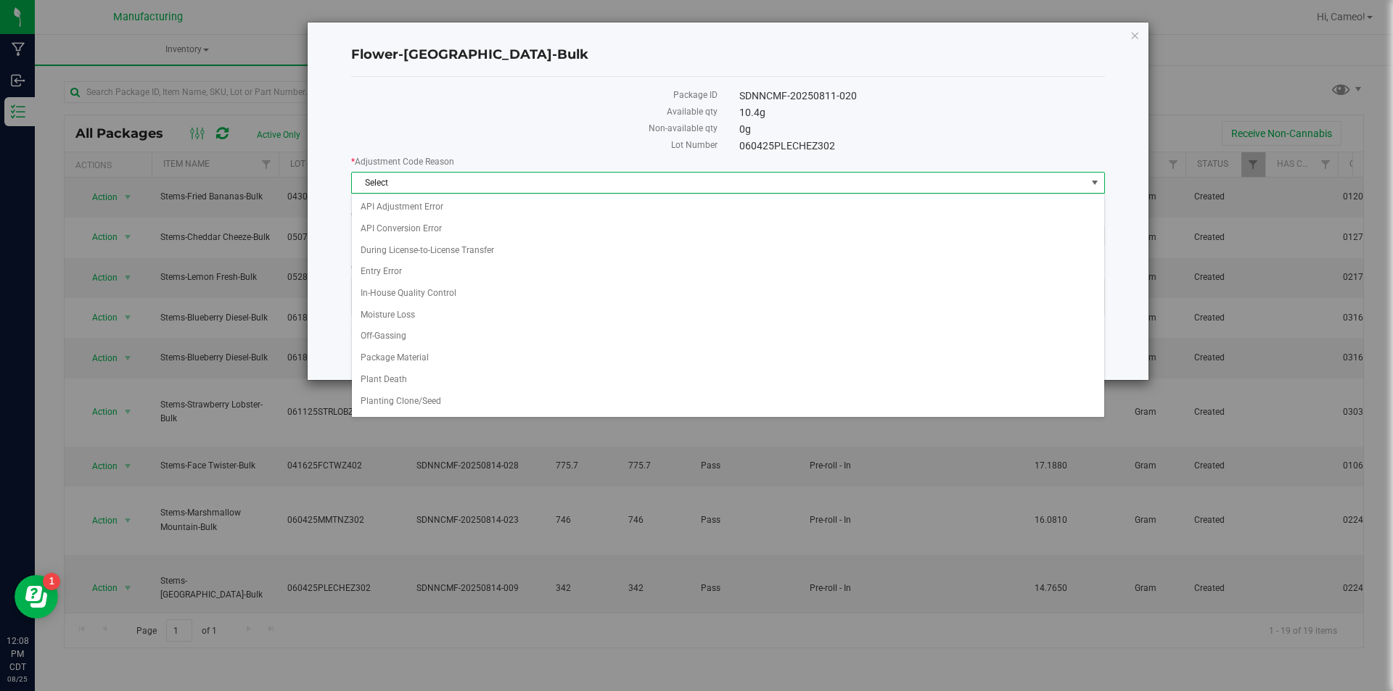
scroll to position [20, 0]
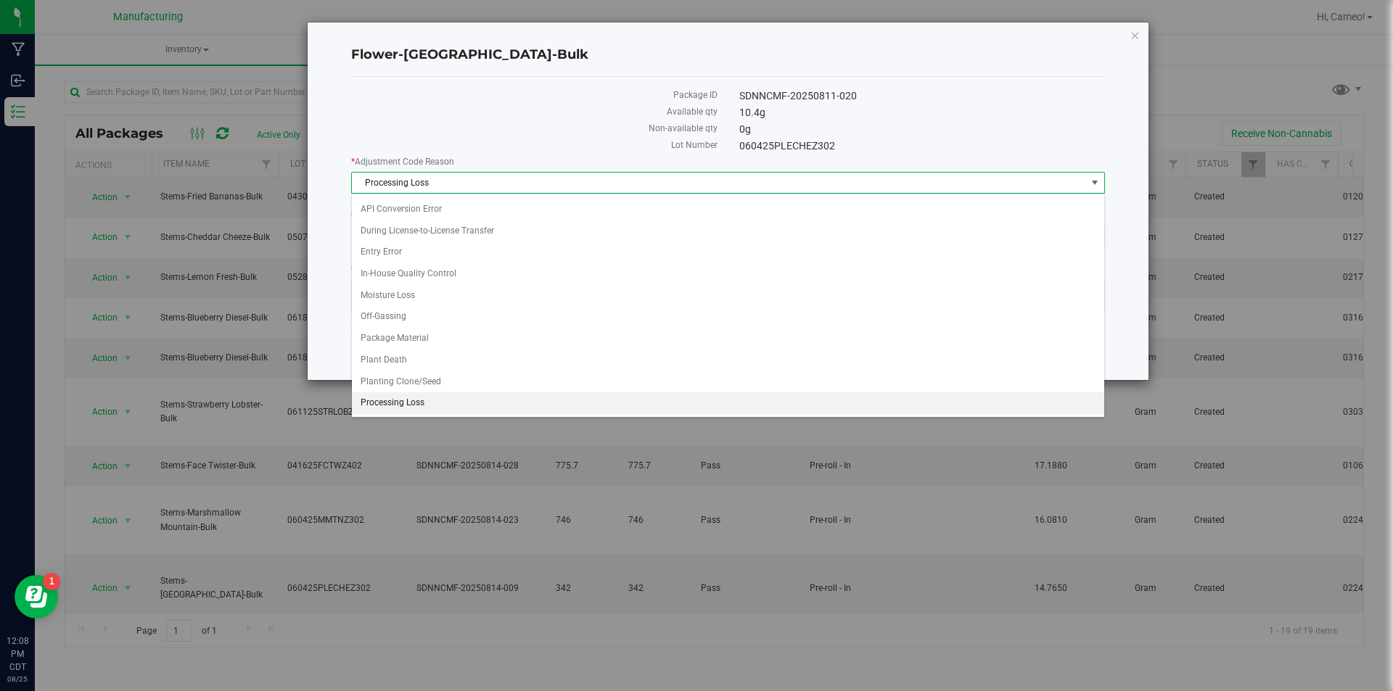
click at [878, 181] on span "Processing Loss" at bounding box center [719, 183] width 734 height 20
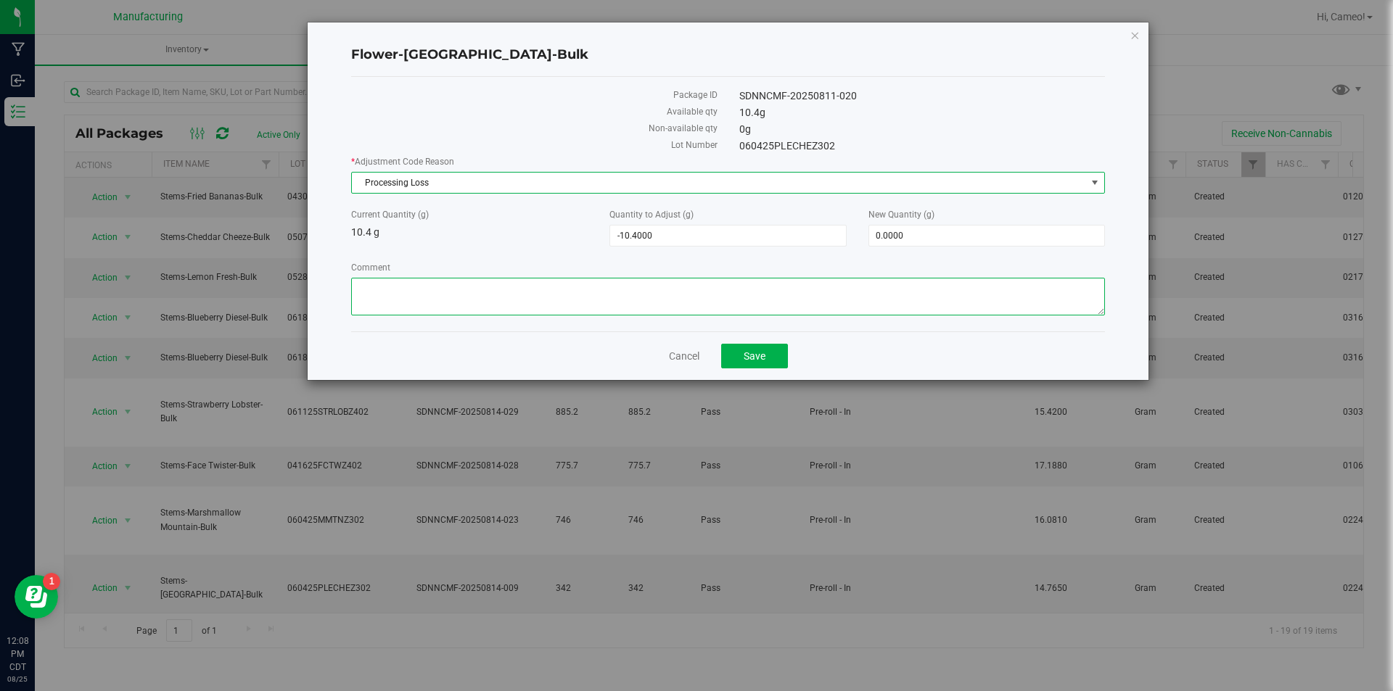
click at [776, 286] on textarea "Comment" at bounding box center [728, 297] width 754 height 38
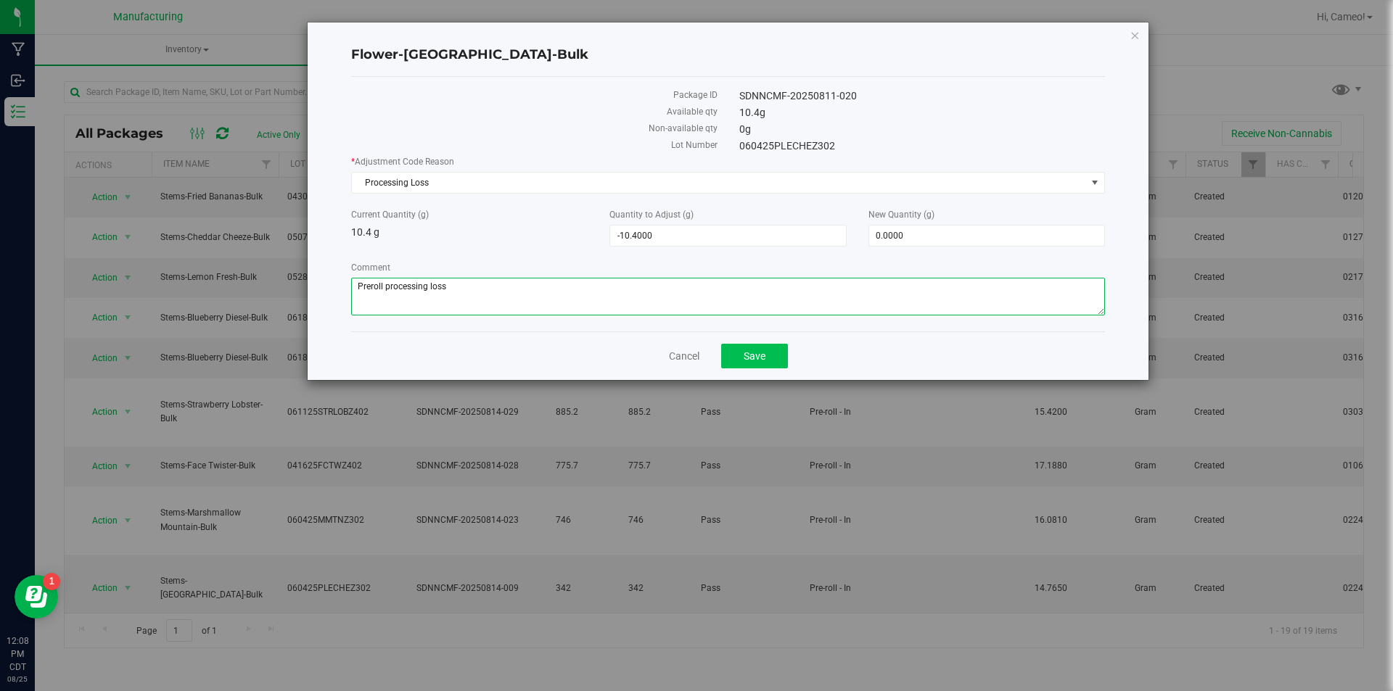
type textarea "Preroll processing loss"
click at [775, 357] on button "Save" at bounding box center [754, 356] width 67 height 25
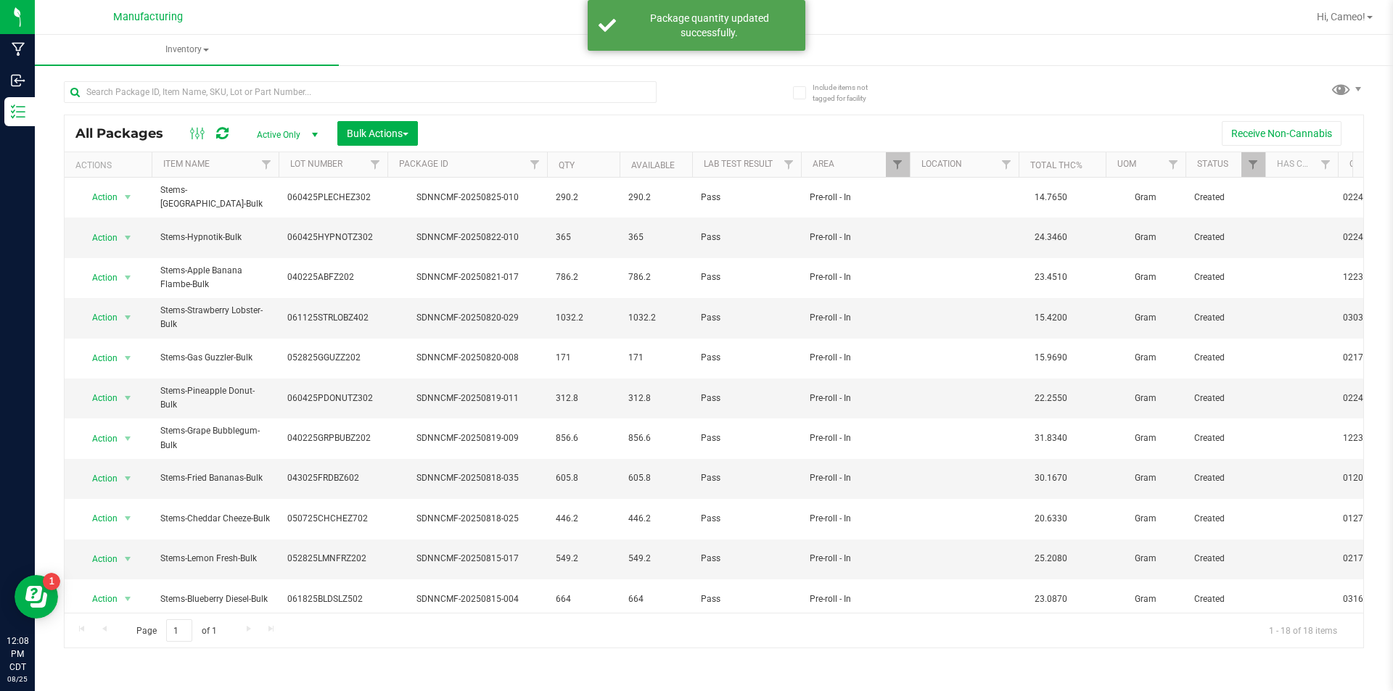
click at [1352, 9] on div "Hi, Cameo!" at bounding box center [1344, 16] width 67 height 25
click at [1350, 20] on span "Hi, Cameo!" at bounding box center [1341, 17] width 49 height 12
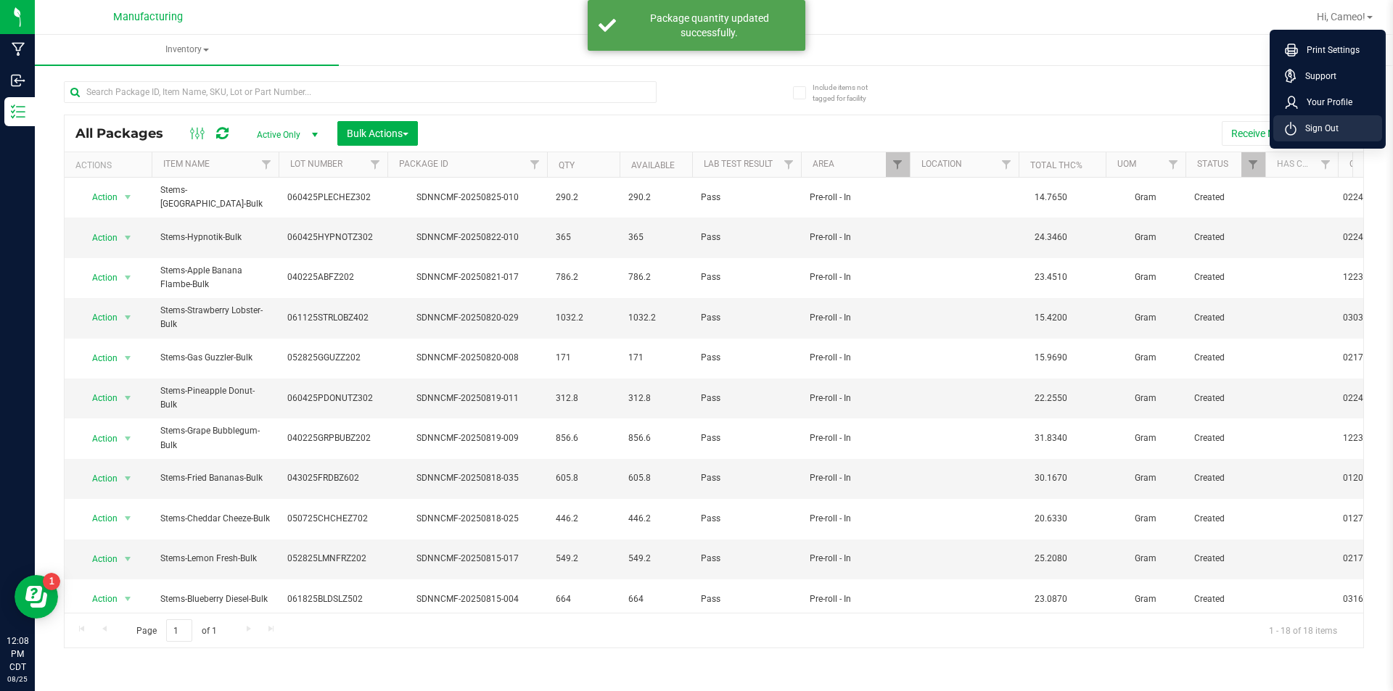
click at [1321, 131] on span "Sign Out" at bounding box center [1318, 128] width 42 height 15
